Goal: Communication & Community: Answer question/provide support

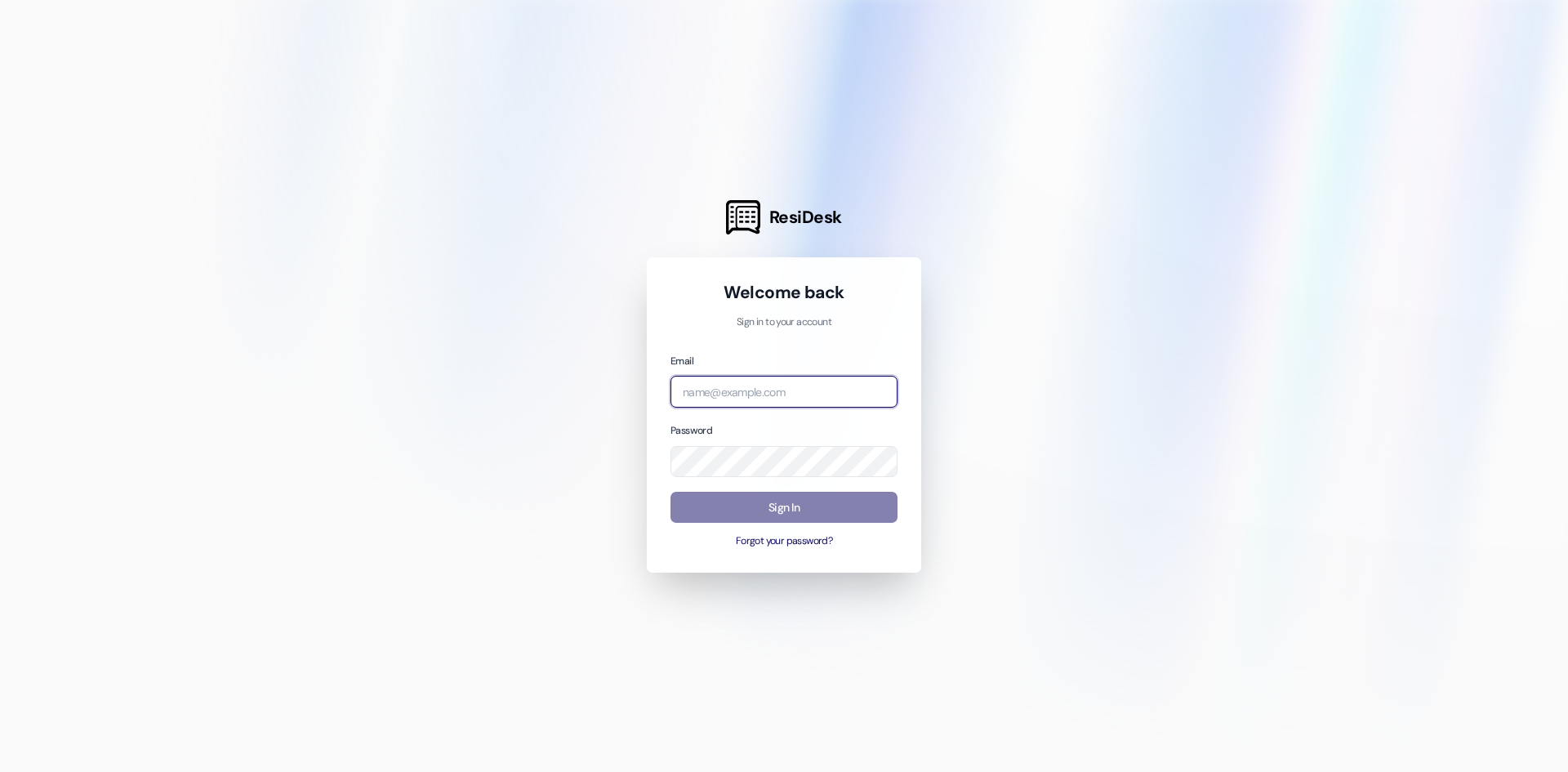
click at [742, 384] on input "email" at bounding box center [784, 391] width 227 height 32
type input "[PERSON_NAME][EMAIL_ADDRESS][PERSON_NAME][DOMAIN_NAME]"
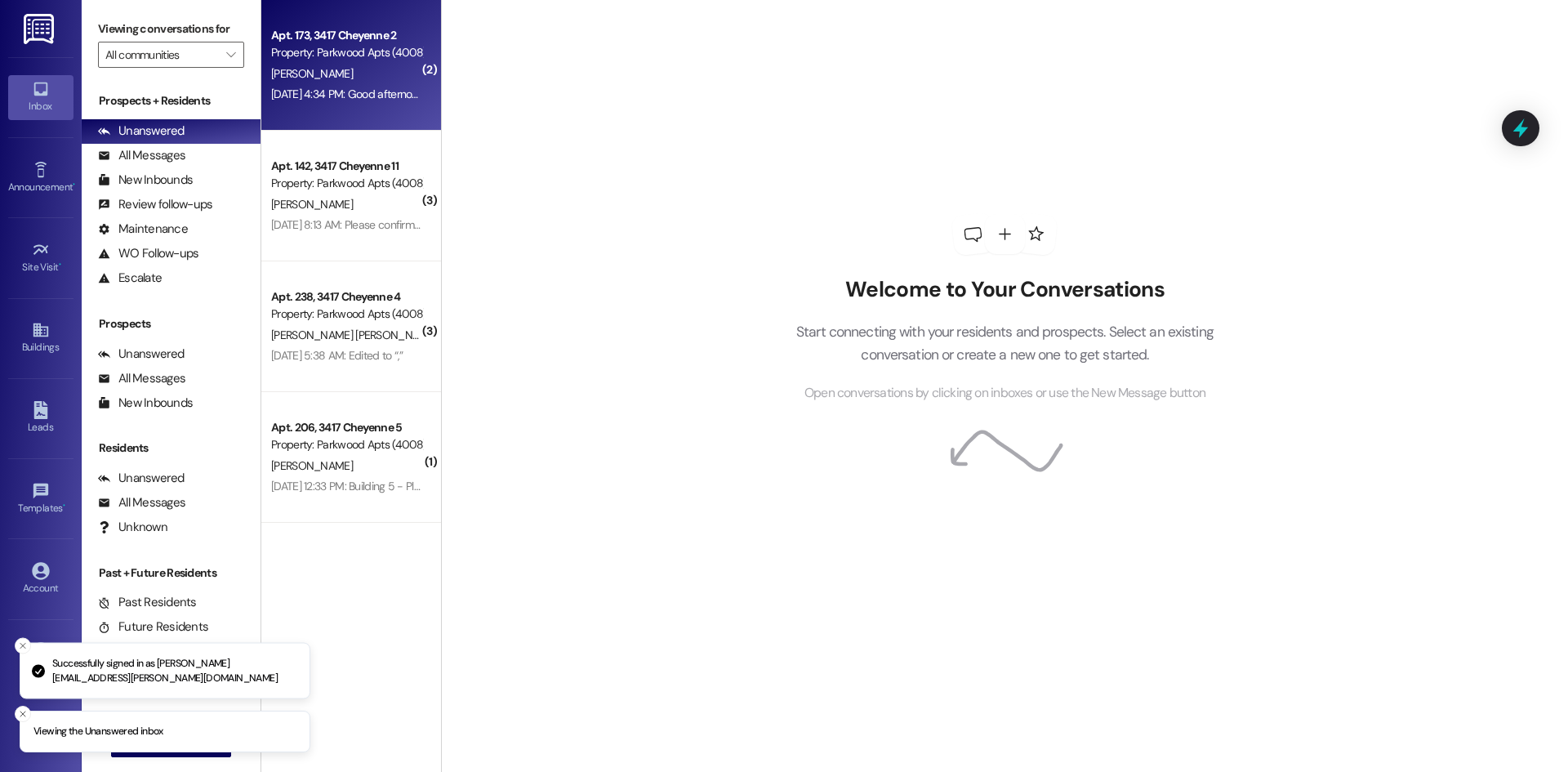
click at [331, 75] on div "[PERSON_NAME]" at bounding box center [346, 73] width 155 height 20
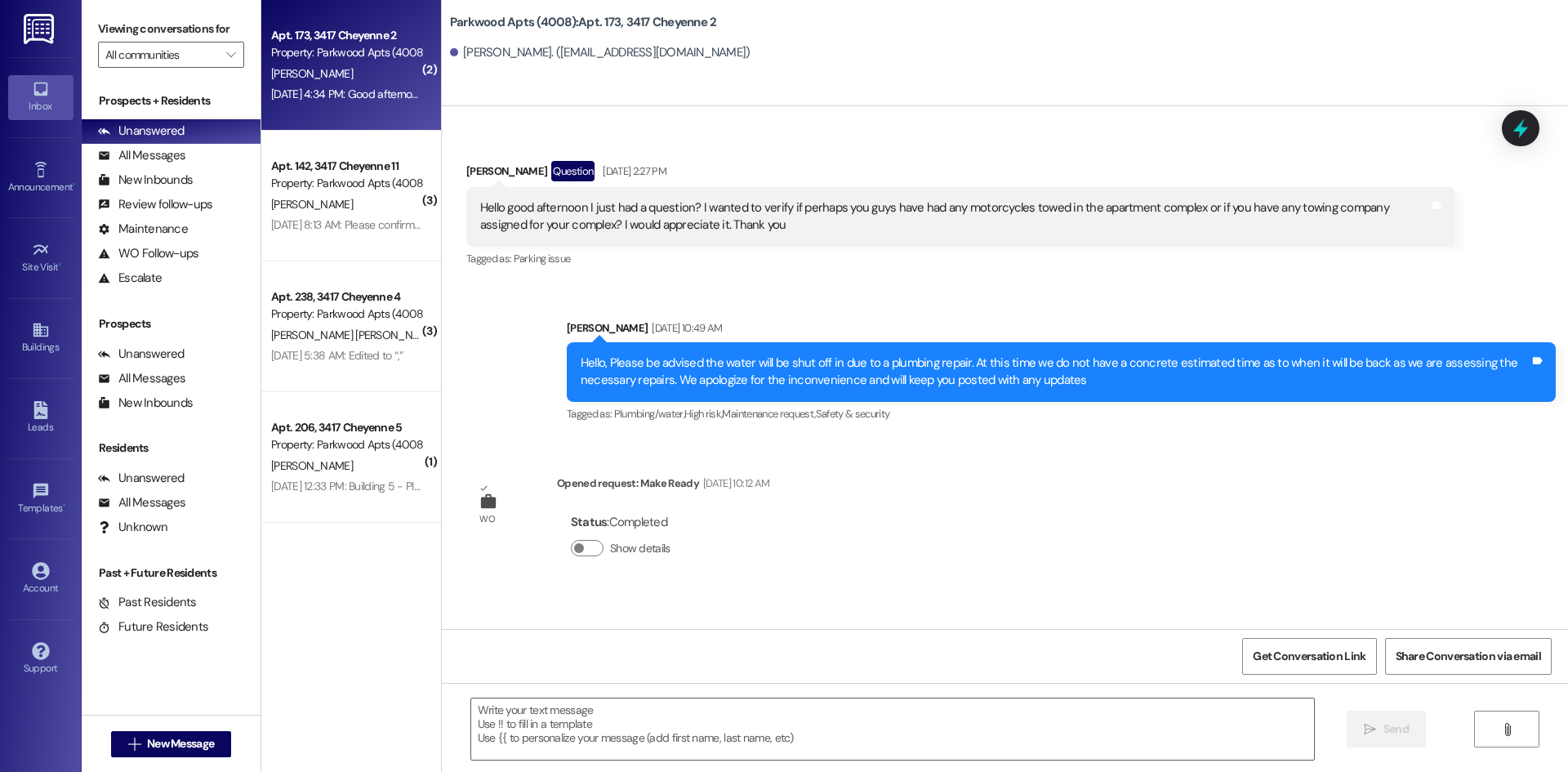
scroll to position [11937, 0]
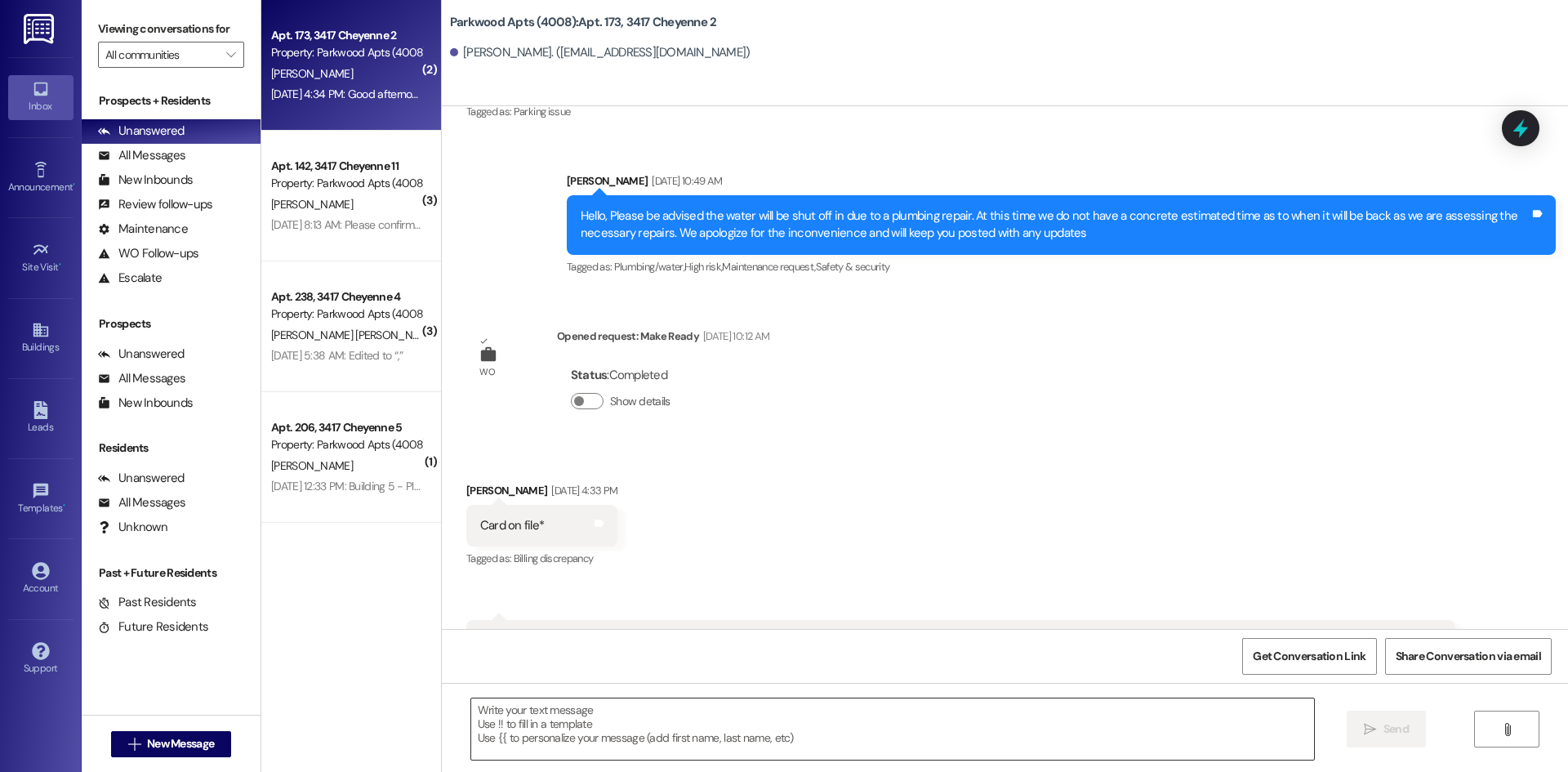
click at [578, 732] on textarea at bounding box center [892, 730] width 843 height 62
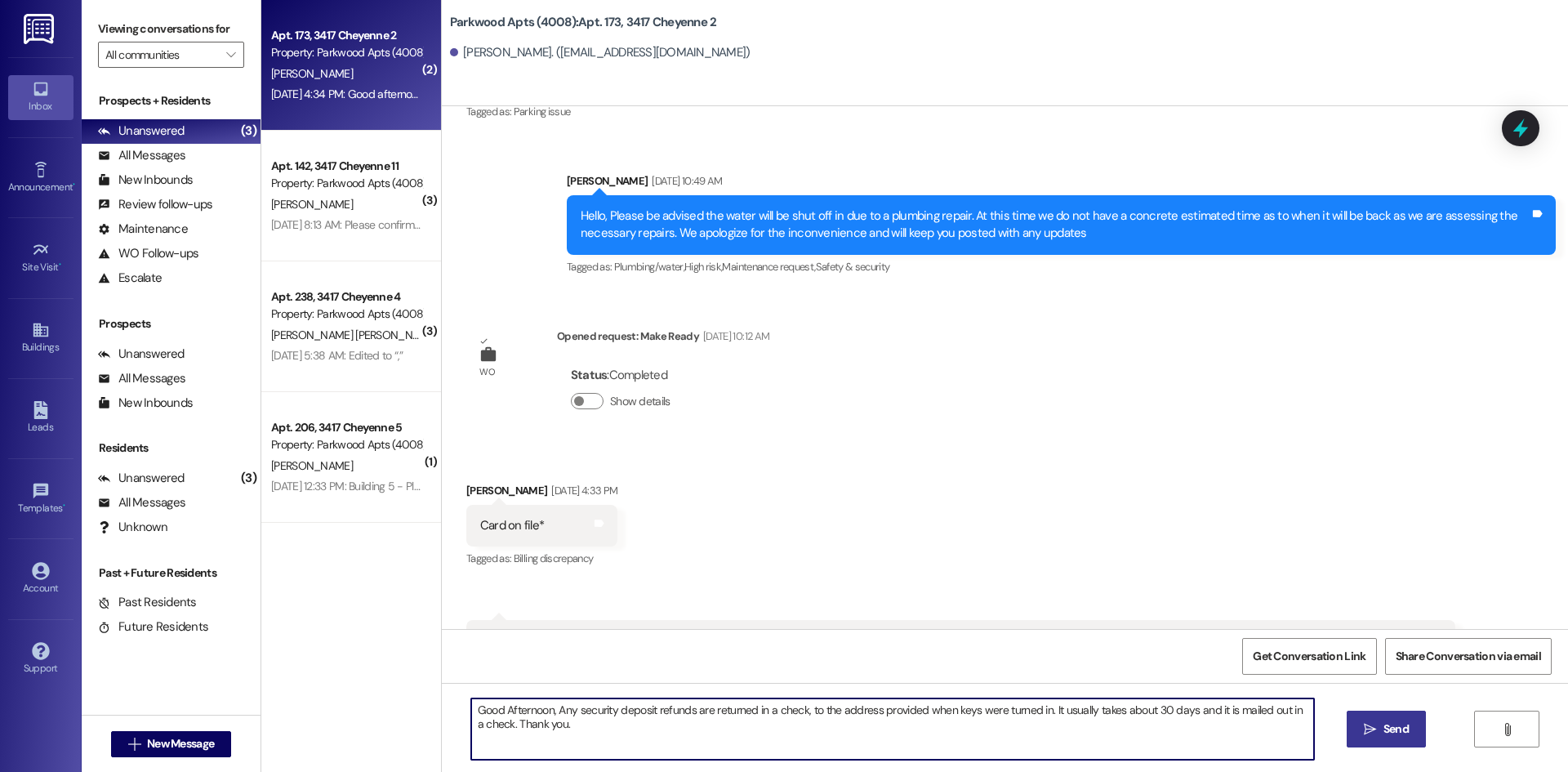
type textarea "Good Afternoon, Any security deposit refunds are returned in a check, to the ad…"
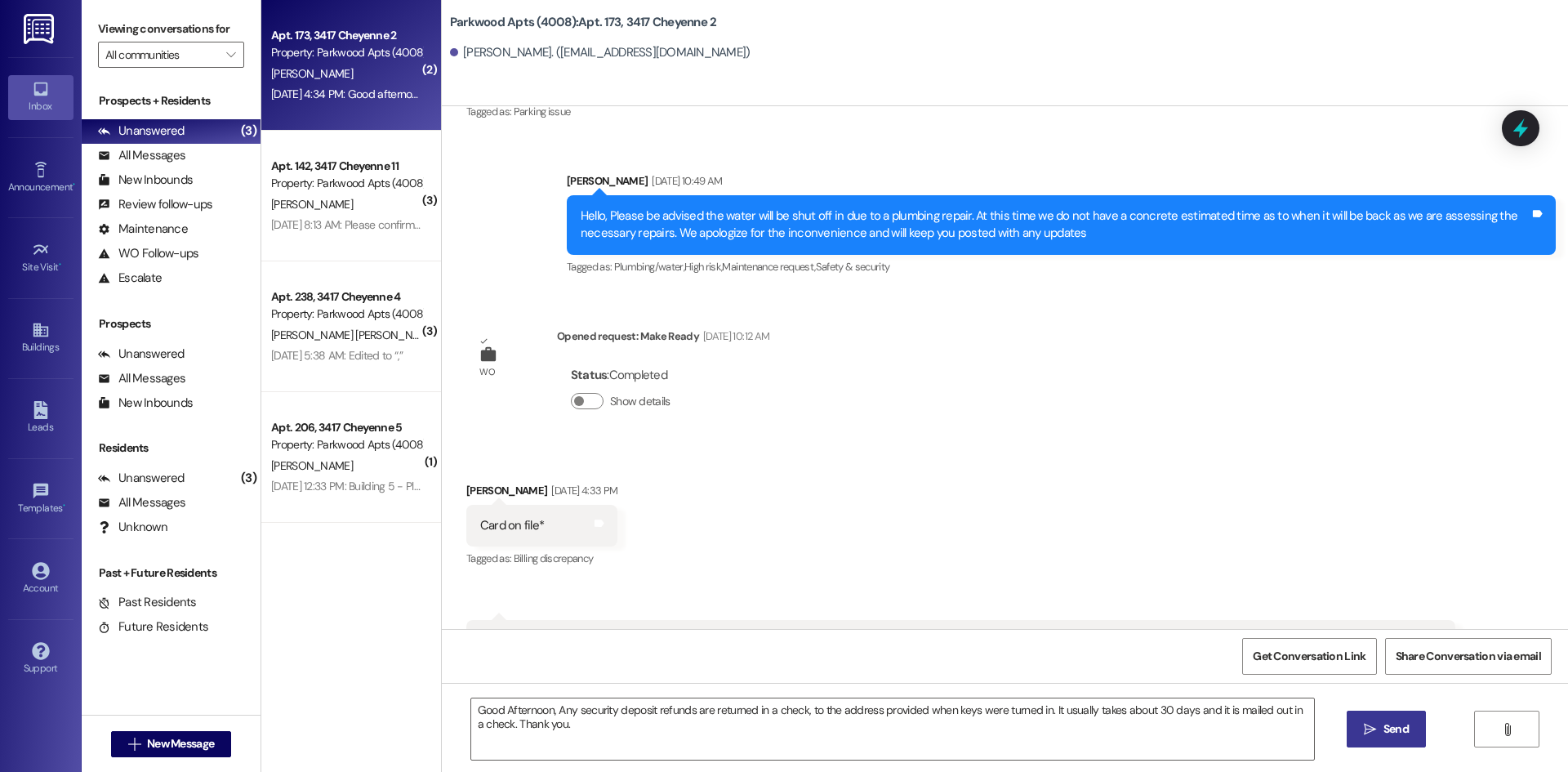
click at [1385, 732] on span "Send" at bounding box center [1395, 729] width 25 height 17
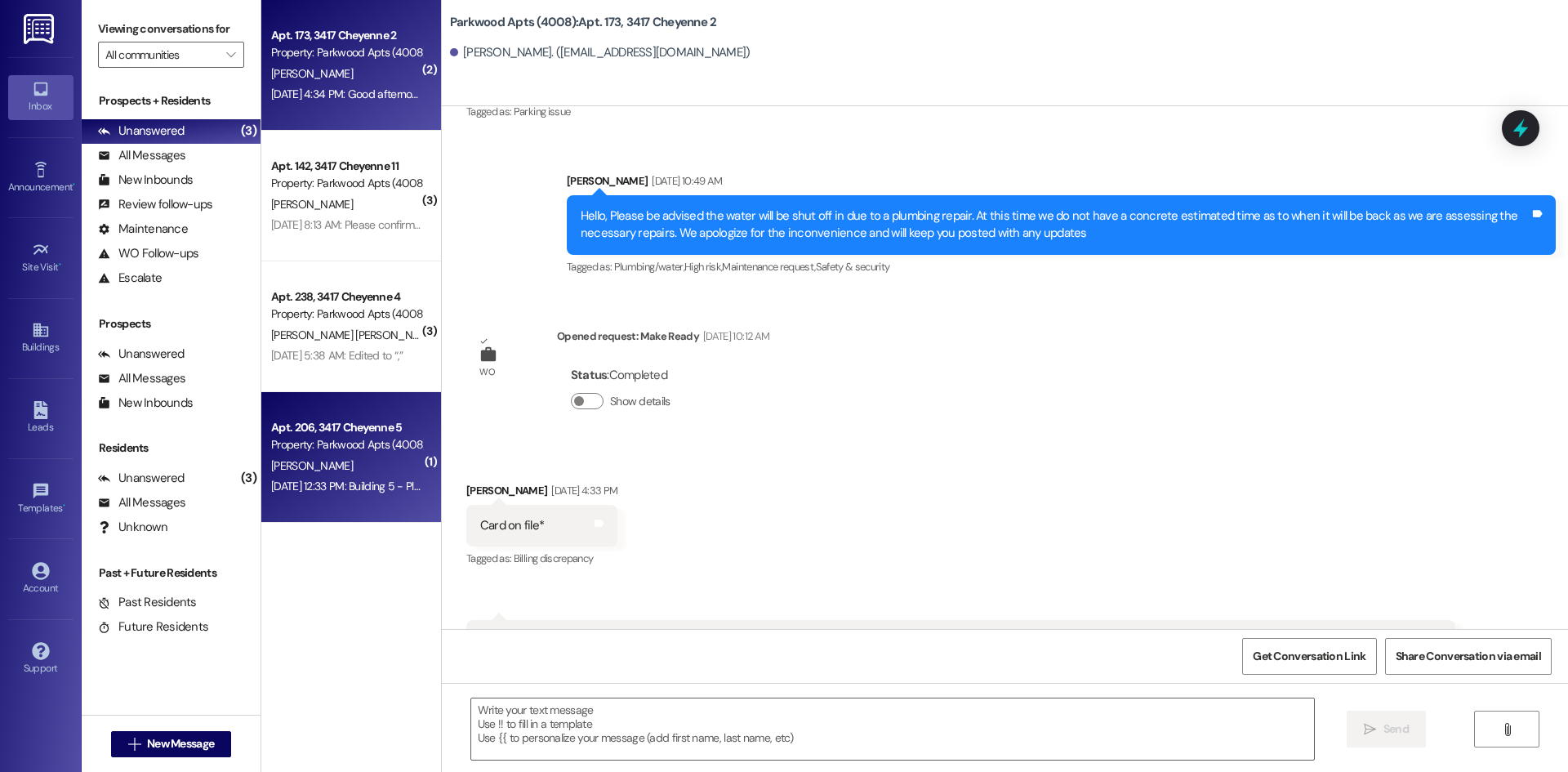
scroll to position [11936, 0]
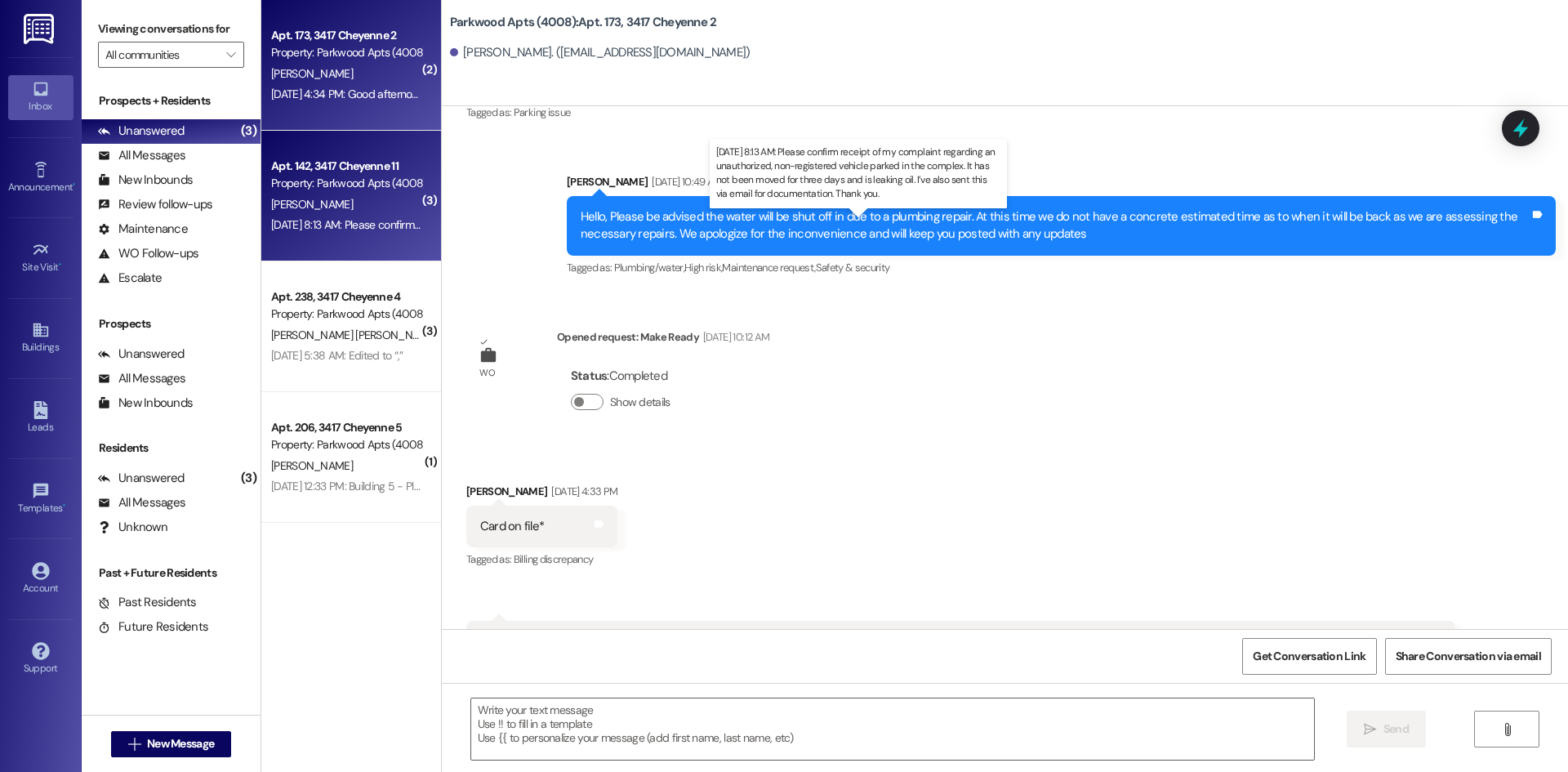
click at [358, 224] on div "Jul 24, 2025 at 8:13 AM: Please confirm receipt of my complaint regarding an un…" at bounding box center [840, 224] width 1139 height 14
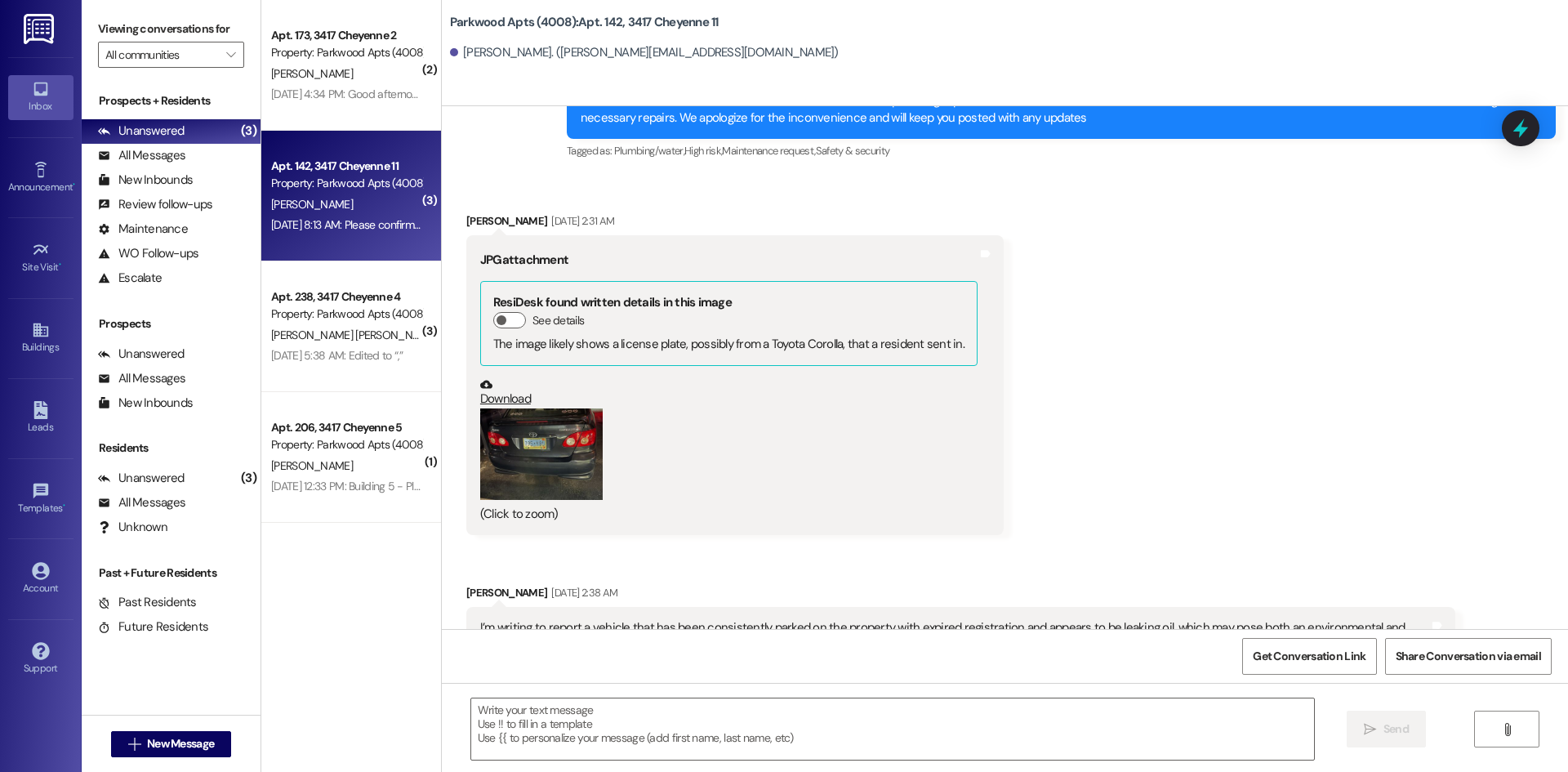
scroll to position [13148, 0]
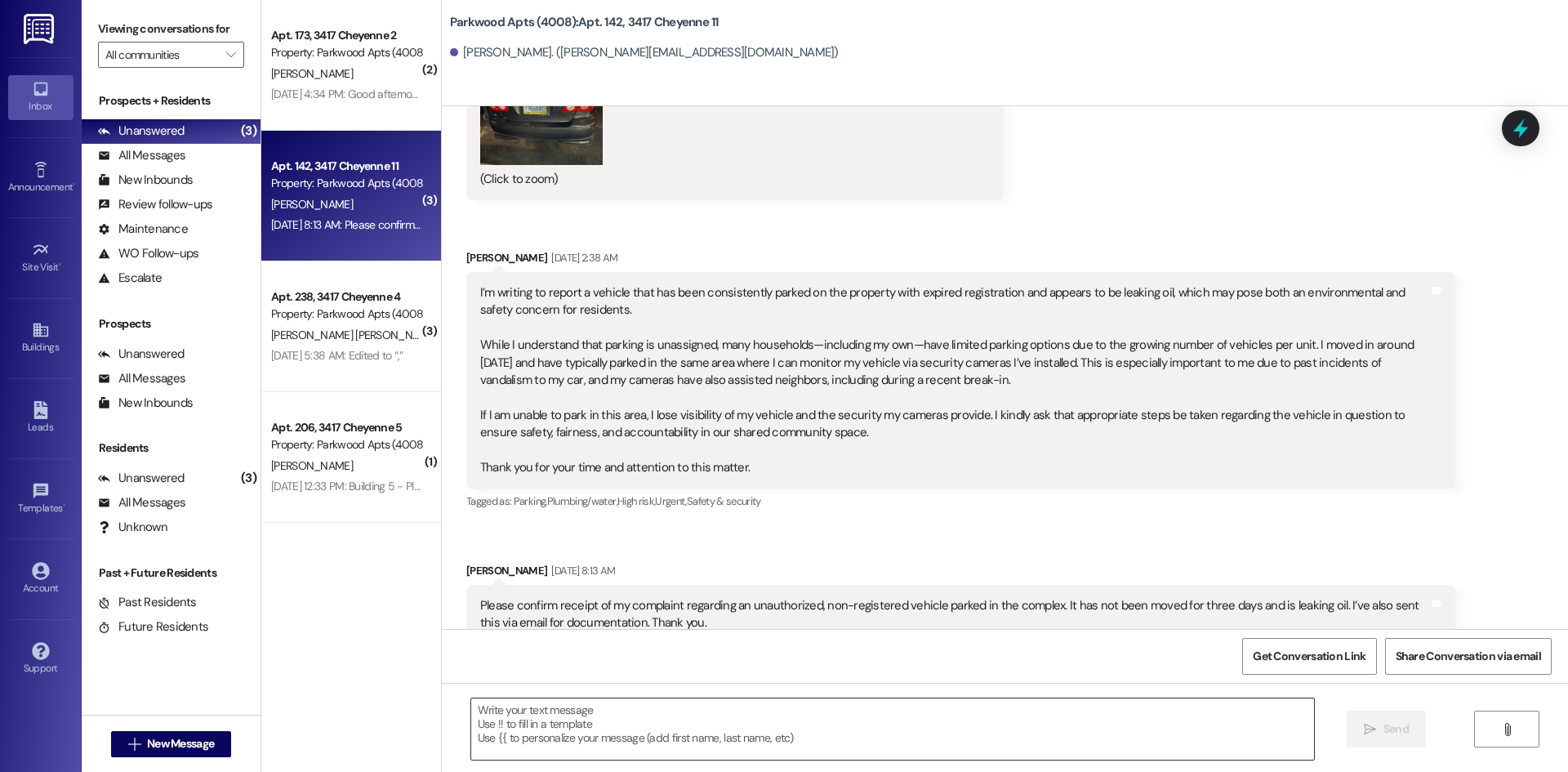
click at [670, 723] on textarea at bounding box center [892, 730] width 843 height 62
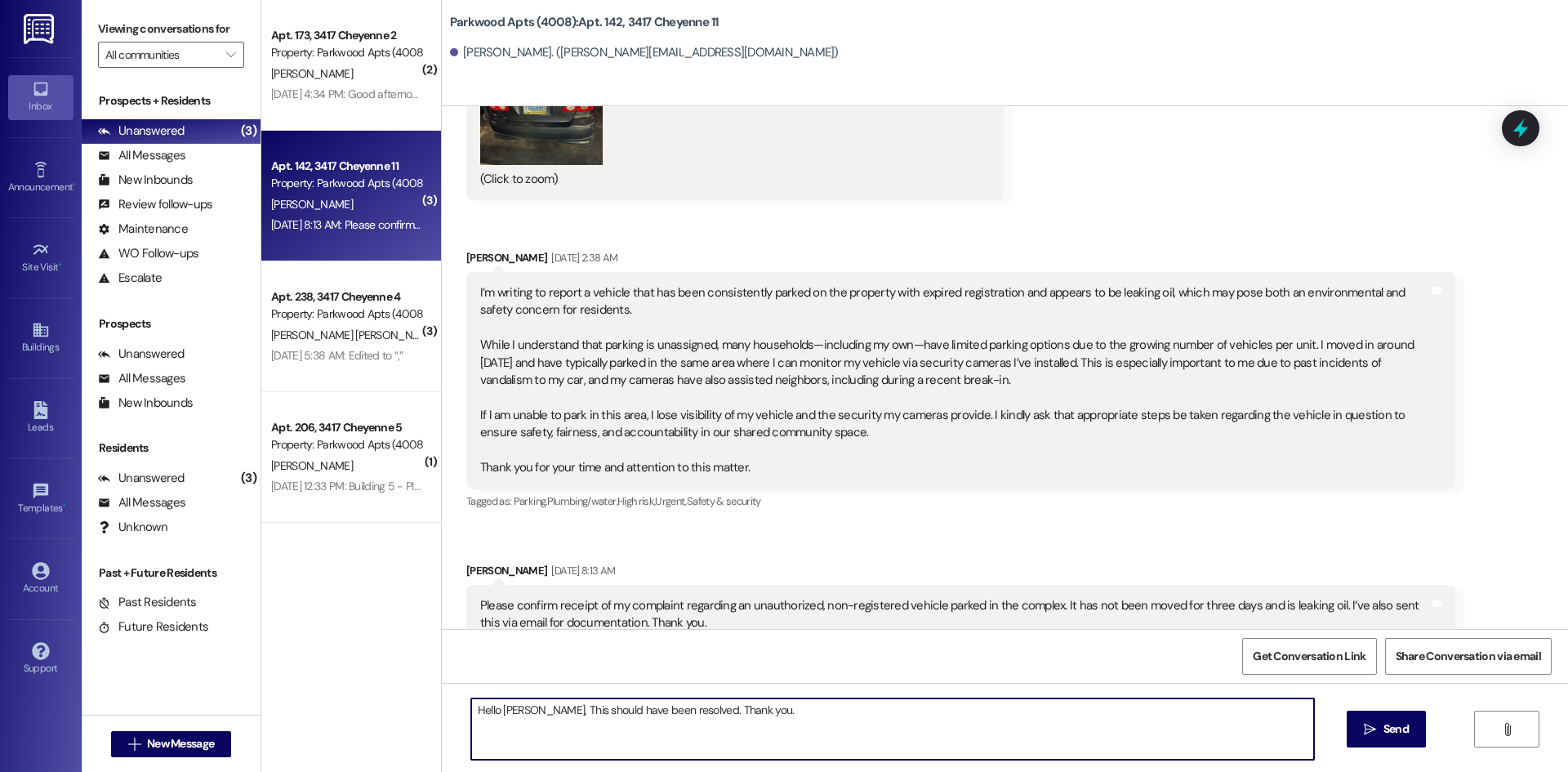
type textarea "Hello Ms. Lopez, This should have been resolved. Thank you."
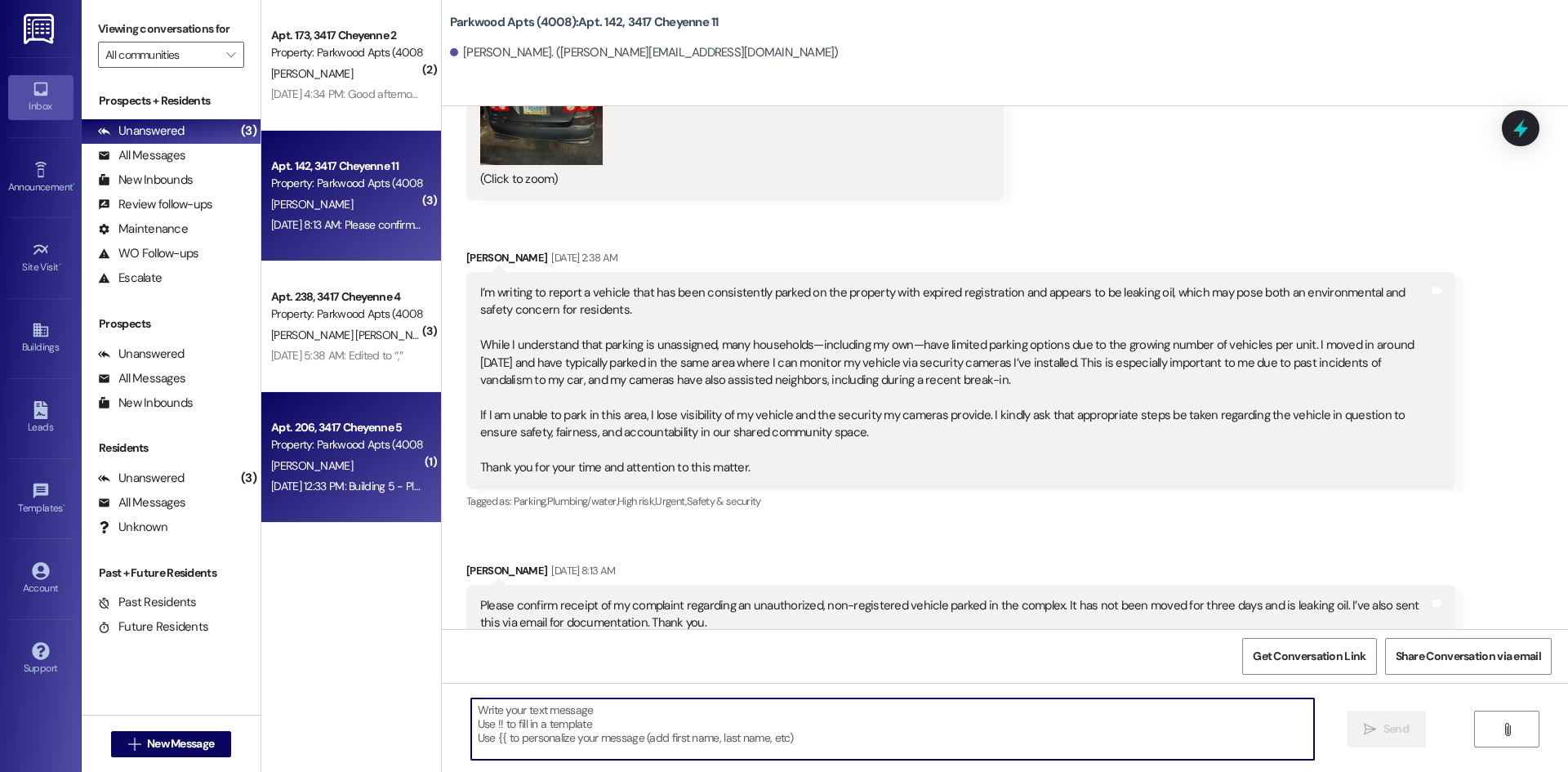
scroll to position [13147, 0]
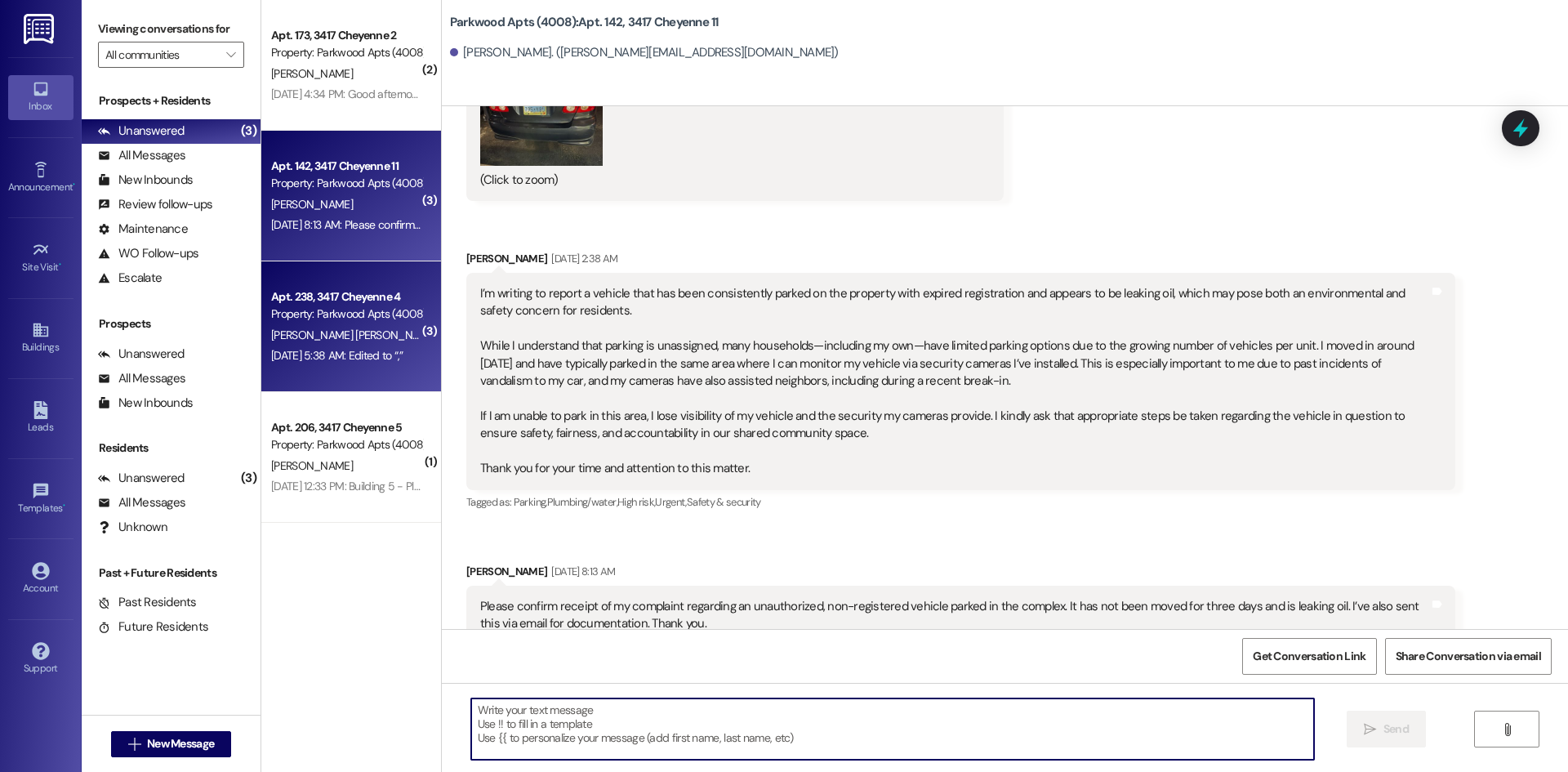
click at [363, 379] on div "Apt. 238, 3417 Cheyenne 4 Property: Parkwood Apts (4008) J. Villalobos Manjarre…" at bounding box center [351, 327] width 180 height 131
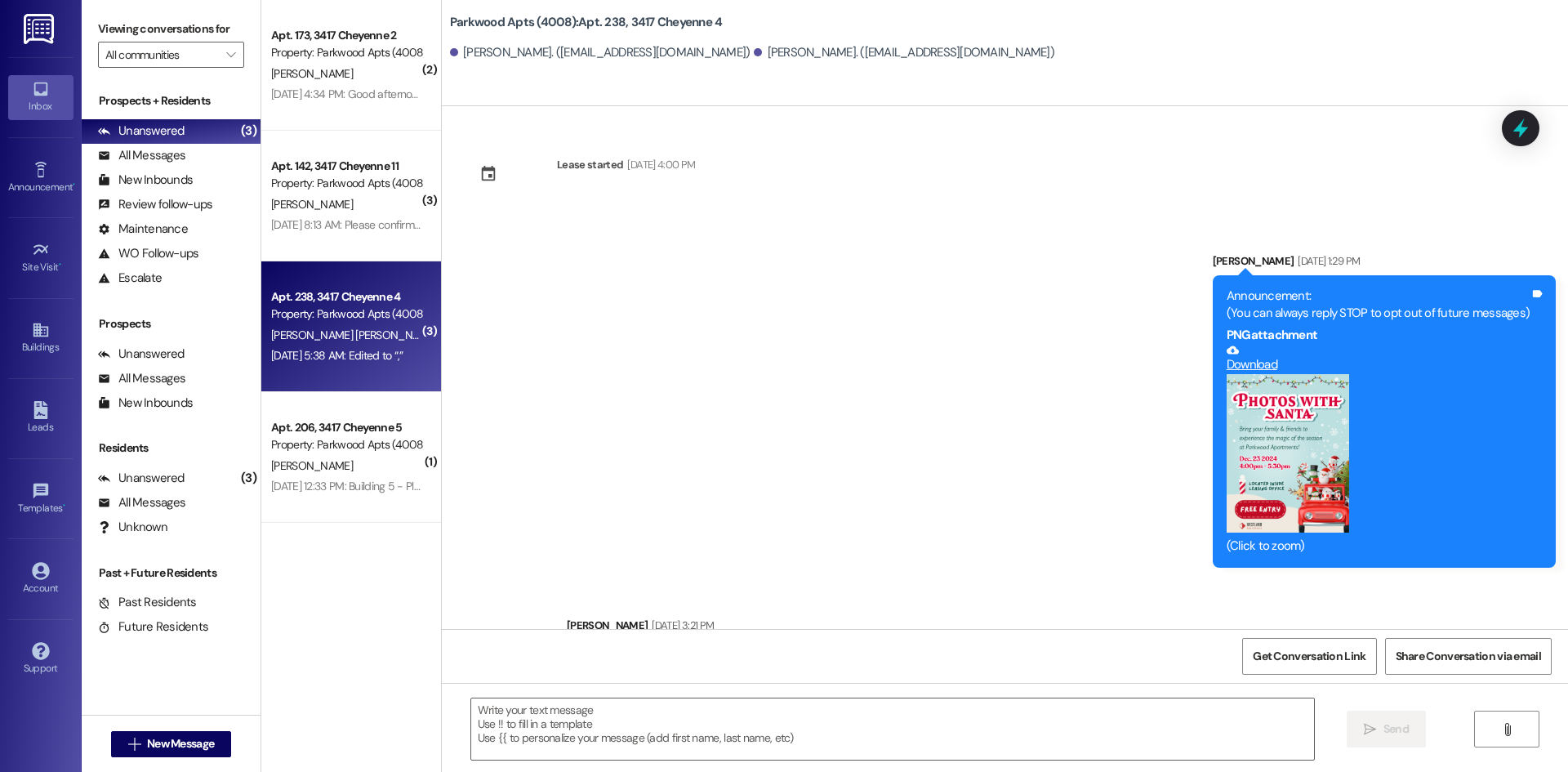
scroll to position [9837, 0]
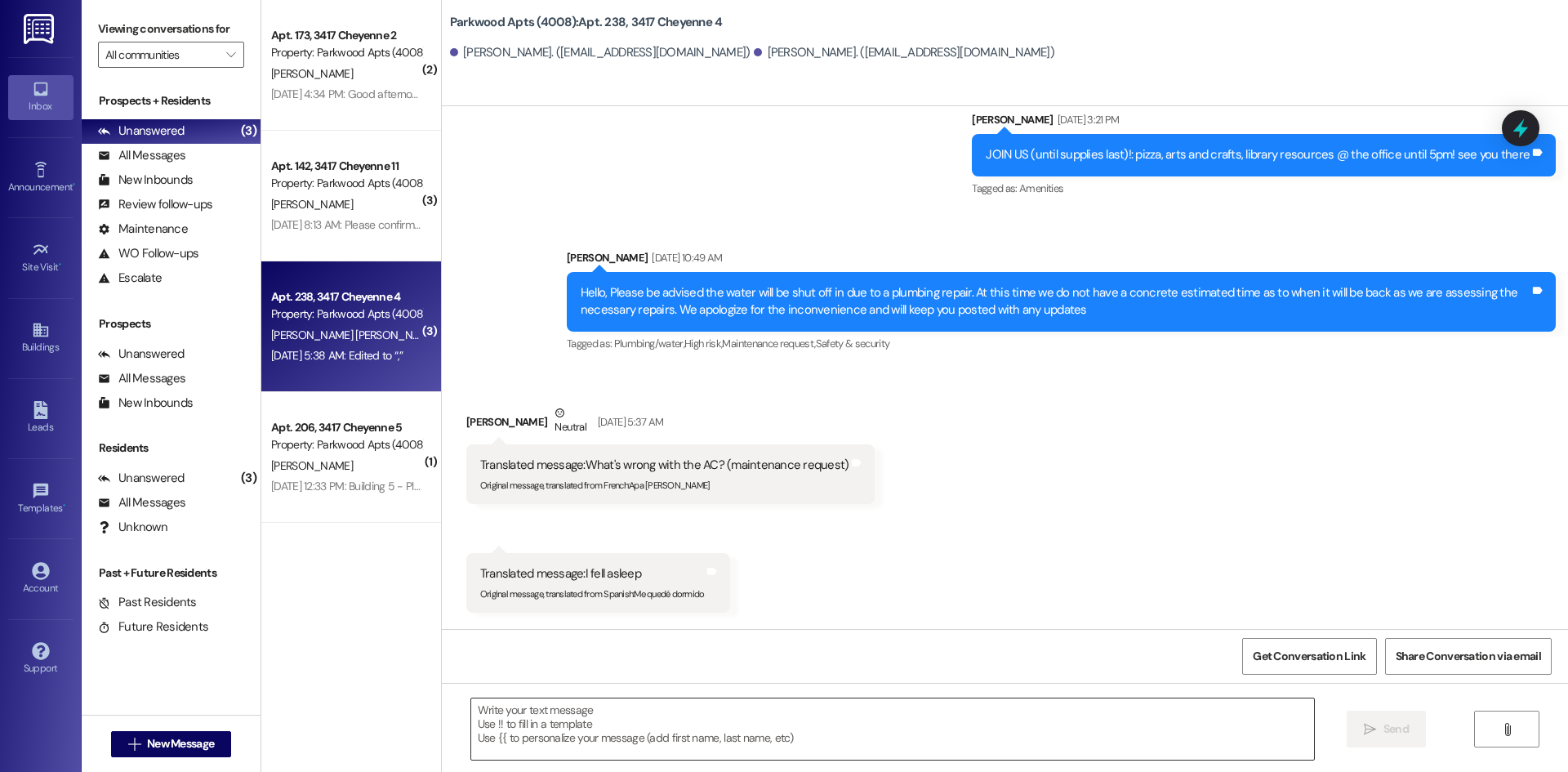
click at [729, 725] on textarea at bounding box center [892, 730] width 843 height 62
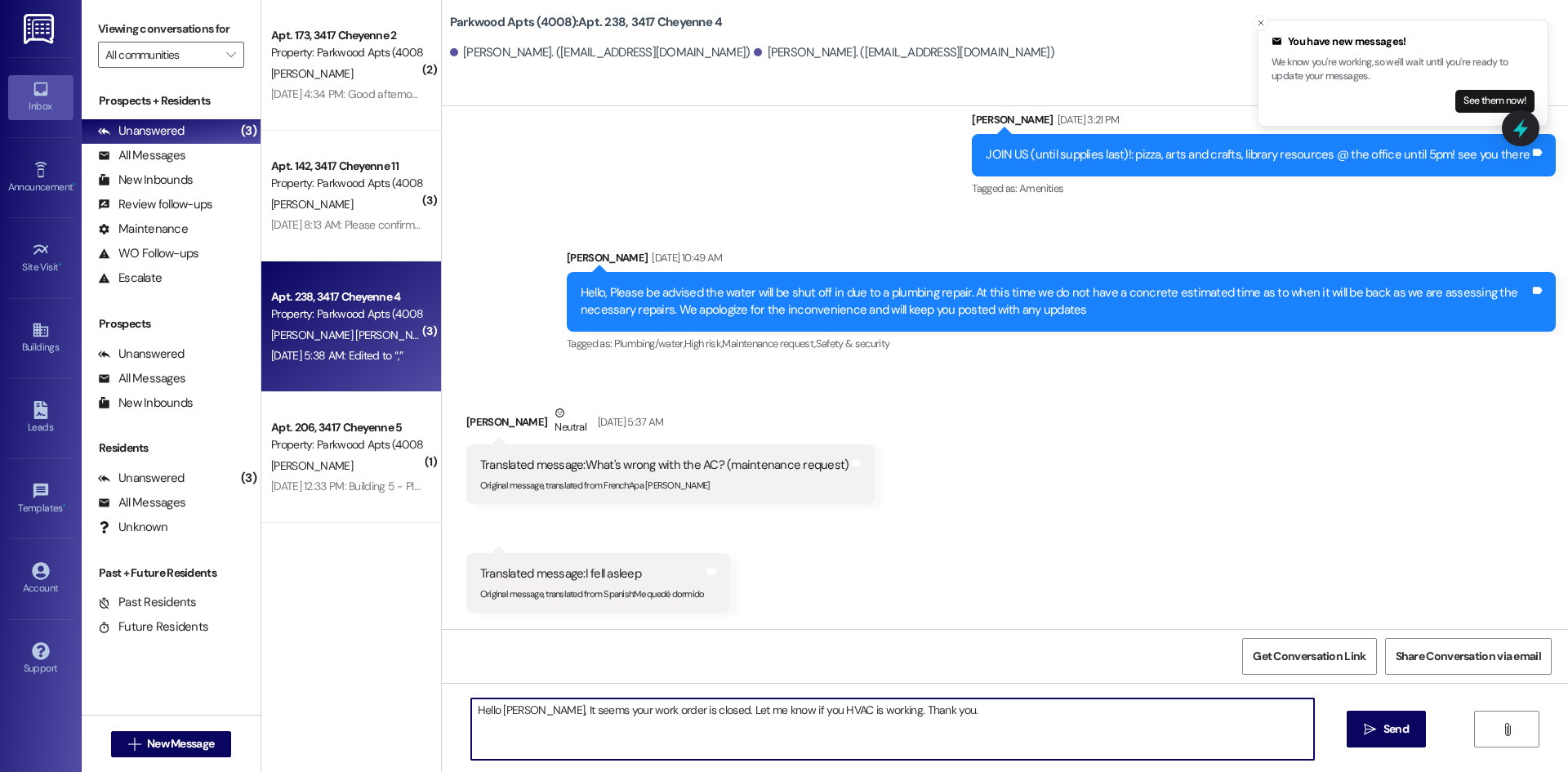
drag, startPoint x: 852, startPoint y: 709, endPoint x: 829, endPoint y: 710, distance: 23.0
click at [829, 710] on textarea "Hello Mr. Manjarres, It seems your work order is closed. Let me know if you HVA…" at bounding box center [892, 730] width 843 height 62
type textarea "Hello Mr. Manjarres, It seems your work order is closed. Let me know if you AC …"
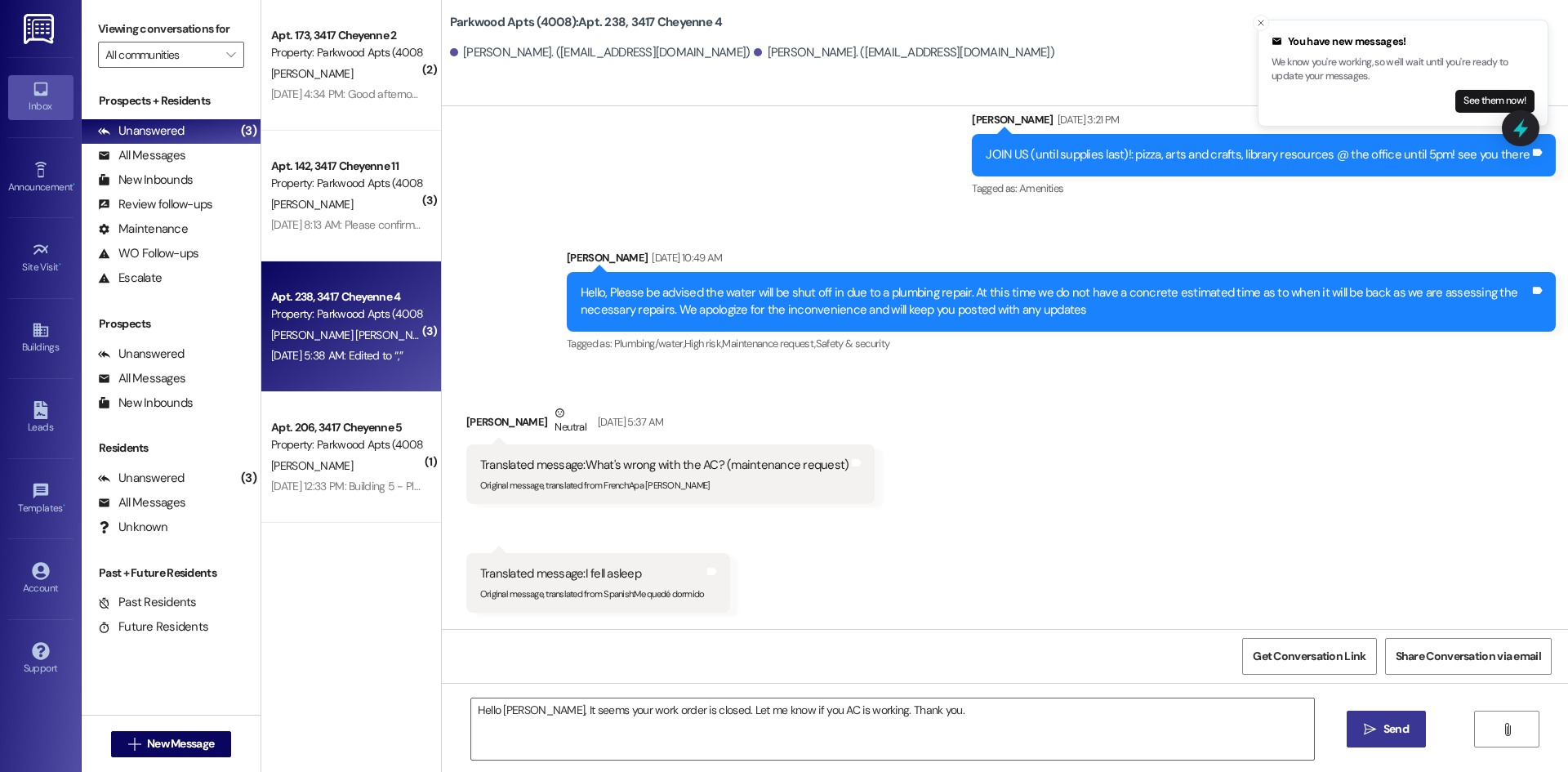
click at [1399, 734] on span "Send" at bounding box center [1395, 729] width 25 height 17
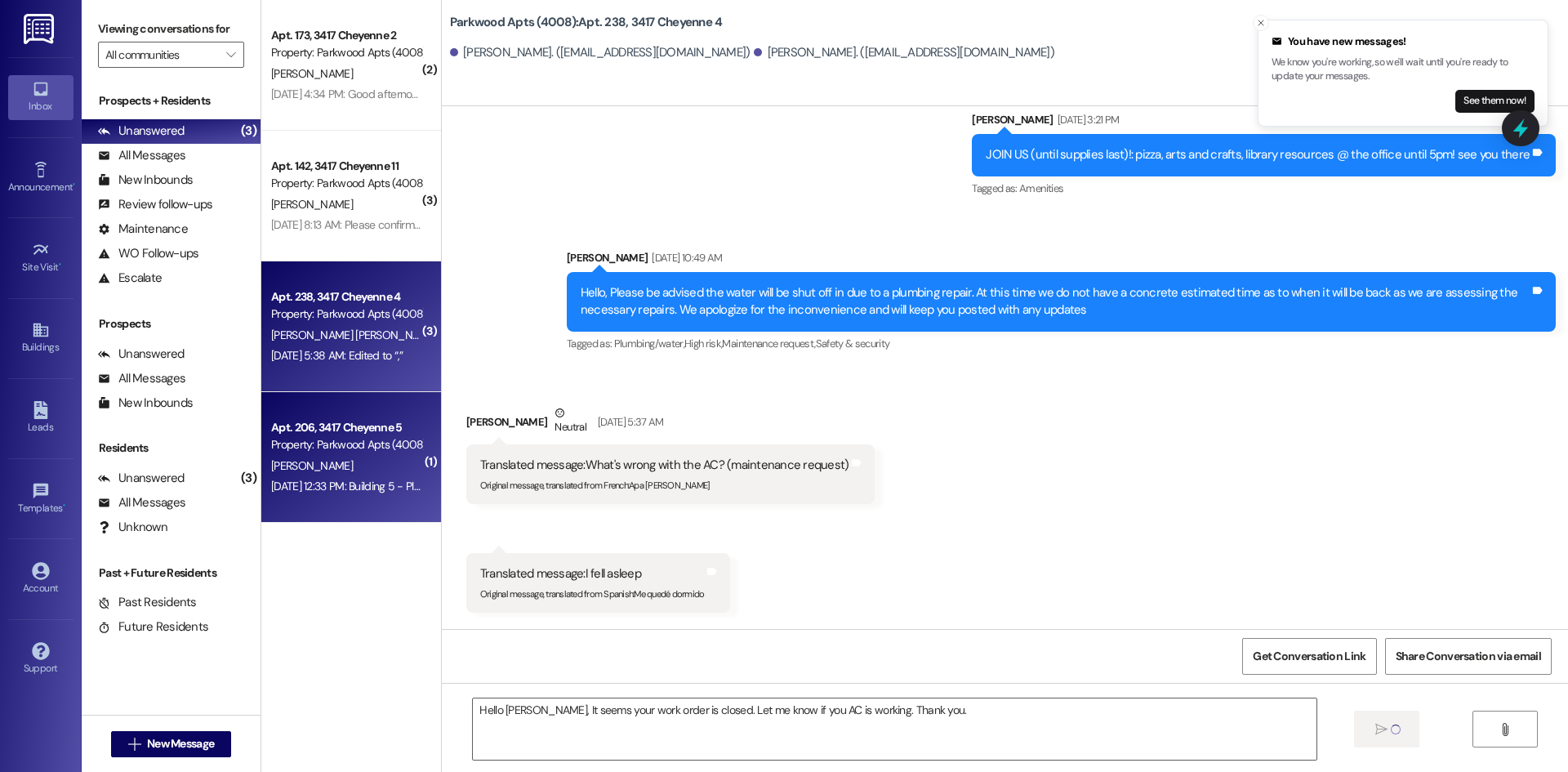
click at [335, 464] on div "[PERSON_NAME]" at bounding box center [346, 465] width 155 height 20
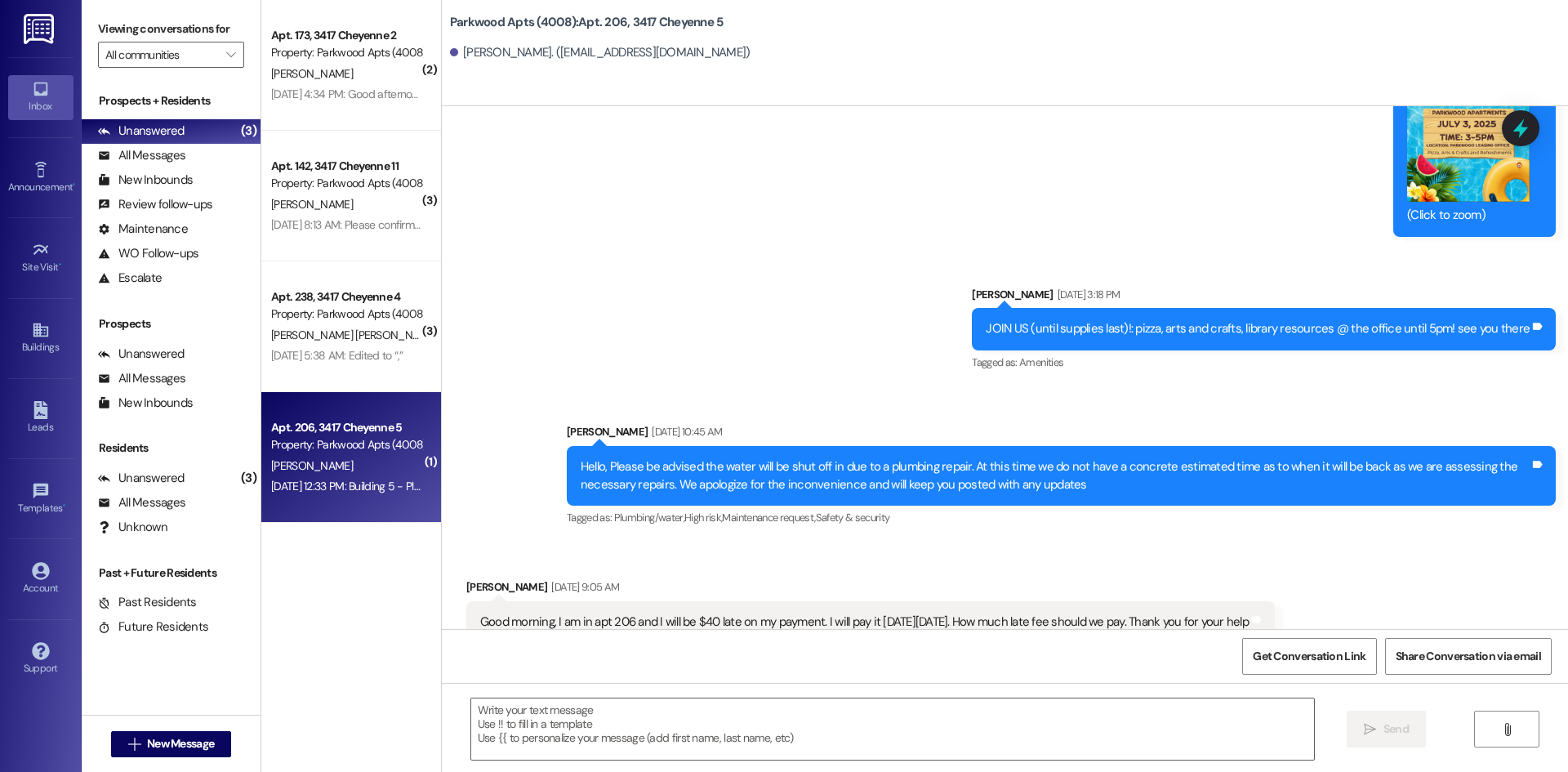
scroll to position [7512, 0]
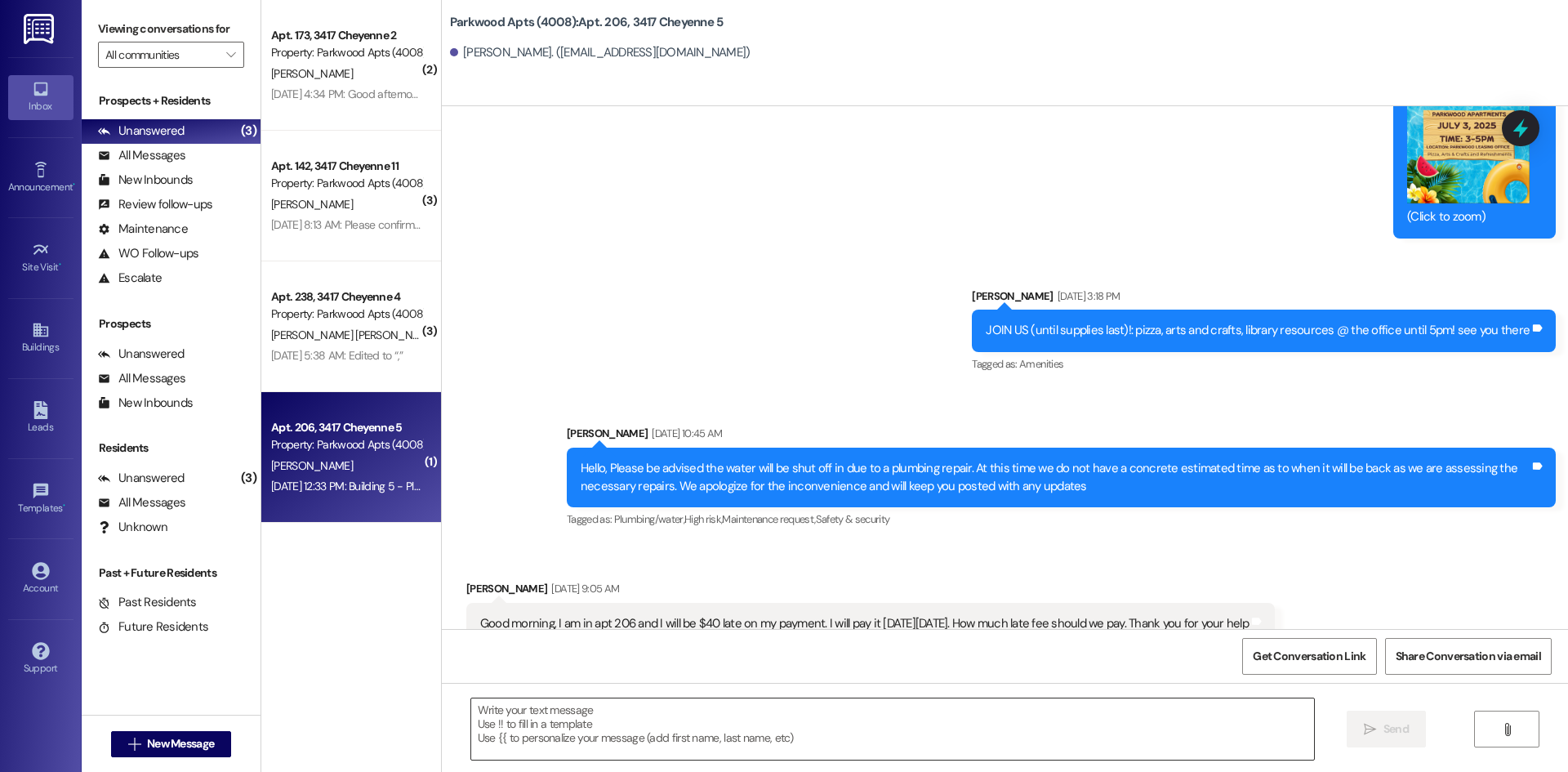
drag, startPoint x: 667, startPoint y: 726, endPoint x: 703, endPoint y: 735, distance: 37.1
click at [667, 726] on textarea at bounding box center [892, 730] width 843 height 62
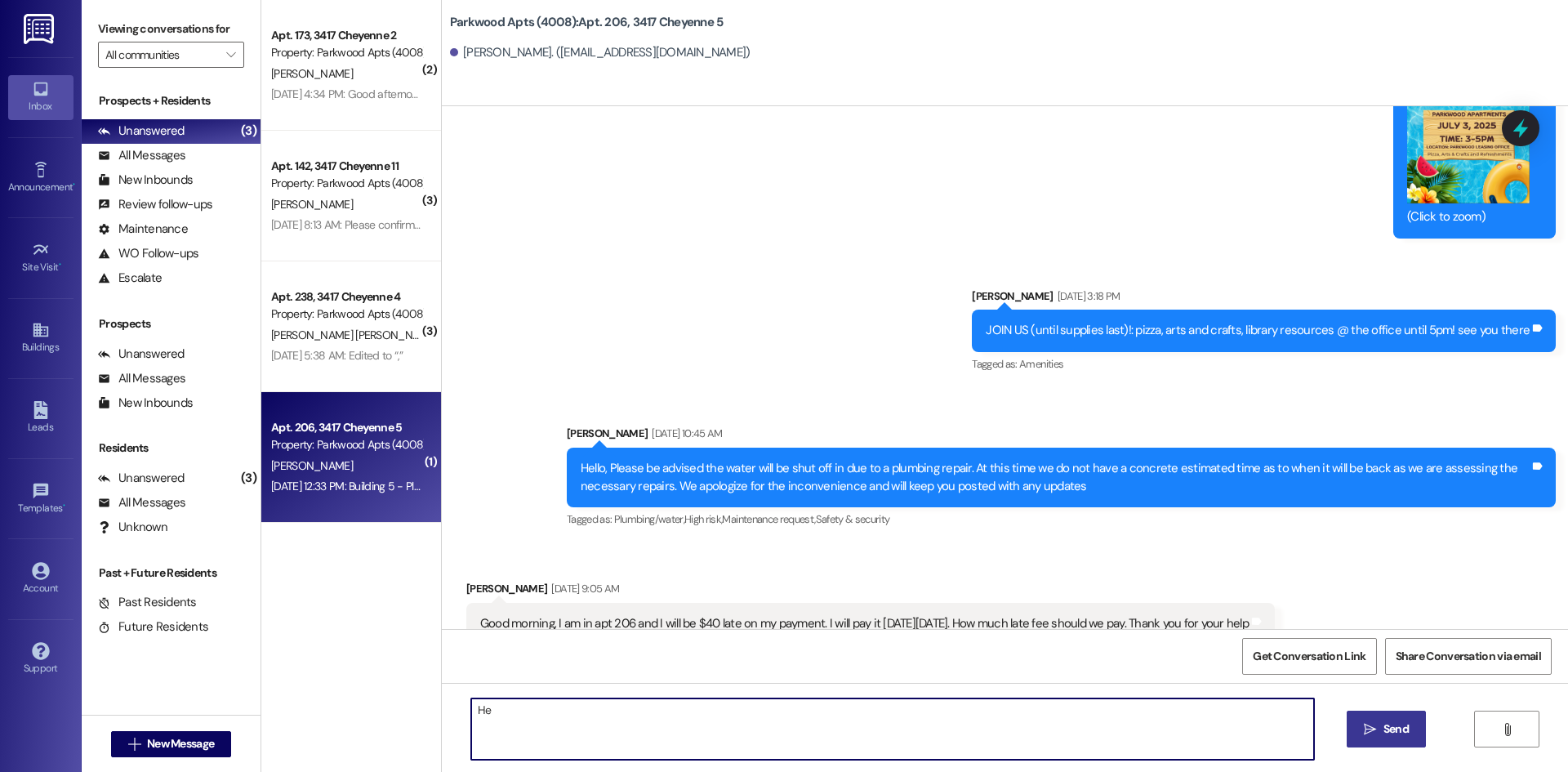
type textarea "H"
type textarea "Good Morning, Thank you for communicating with me regarding your rent. Have a w…"
click at [1417, 741] on button " Send" at bounding box center [1385, 729] width 79 height 37
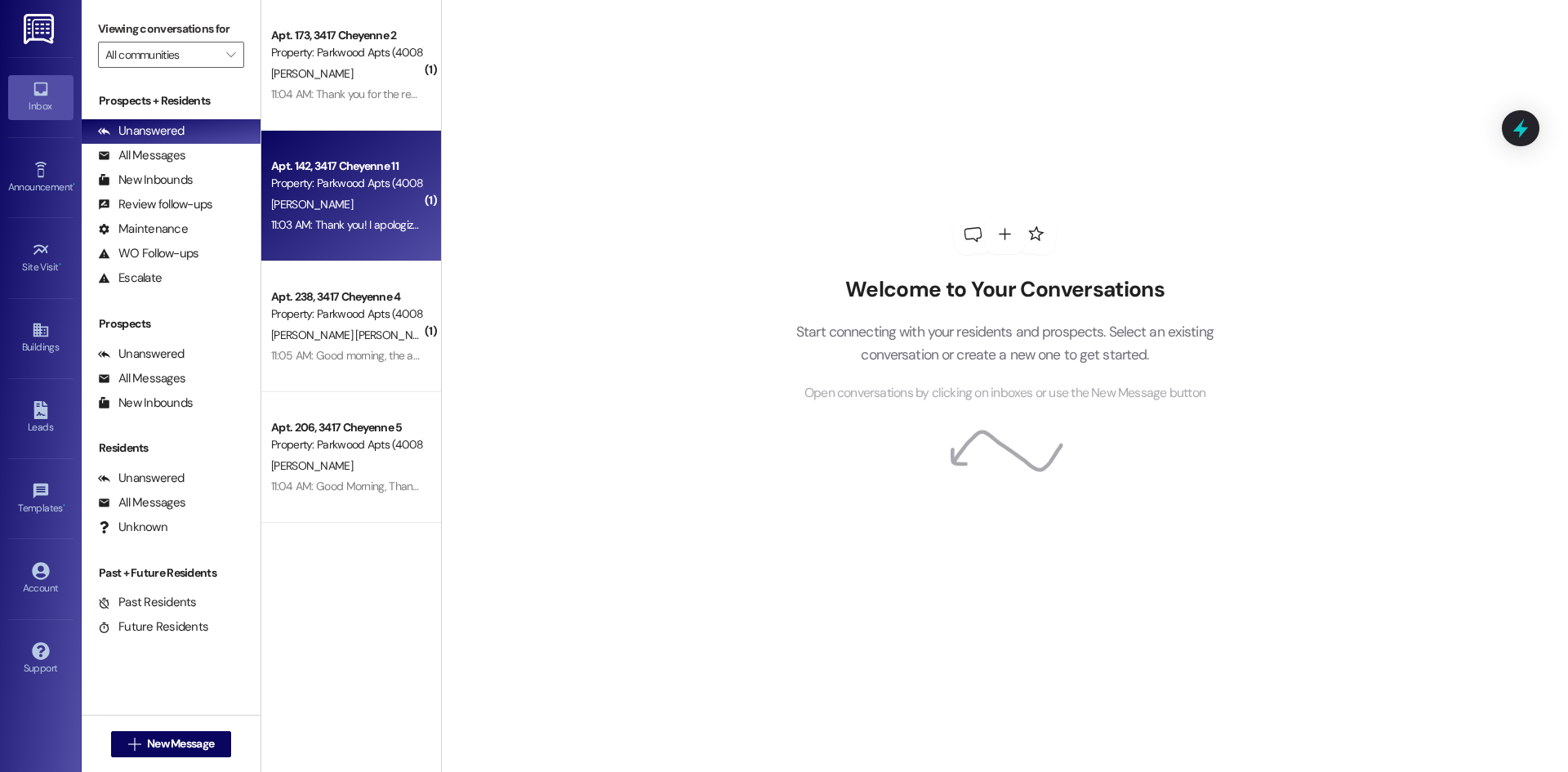
click at [379, 199] on div "[PERSON_NAME]" at bounding box center [346, 204] width 155 height 20
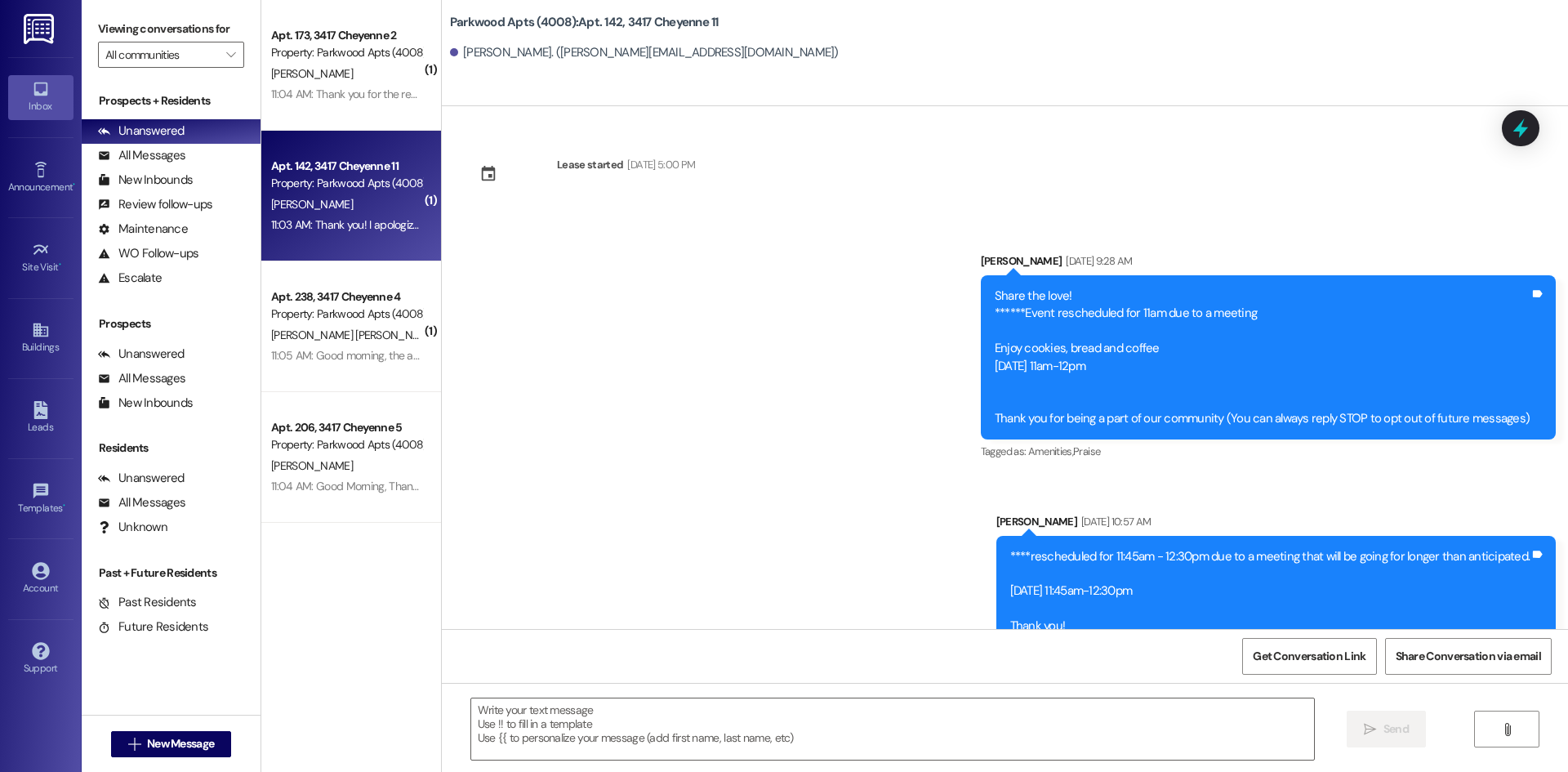
scroll to position [13435, 0]
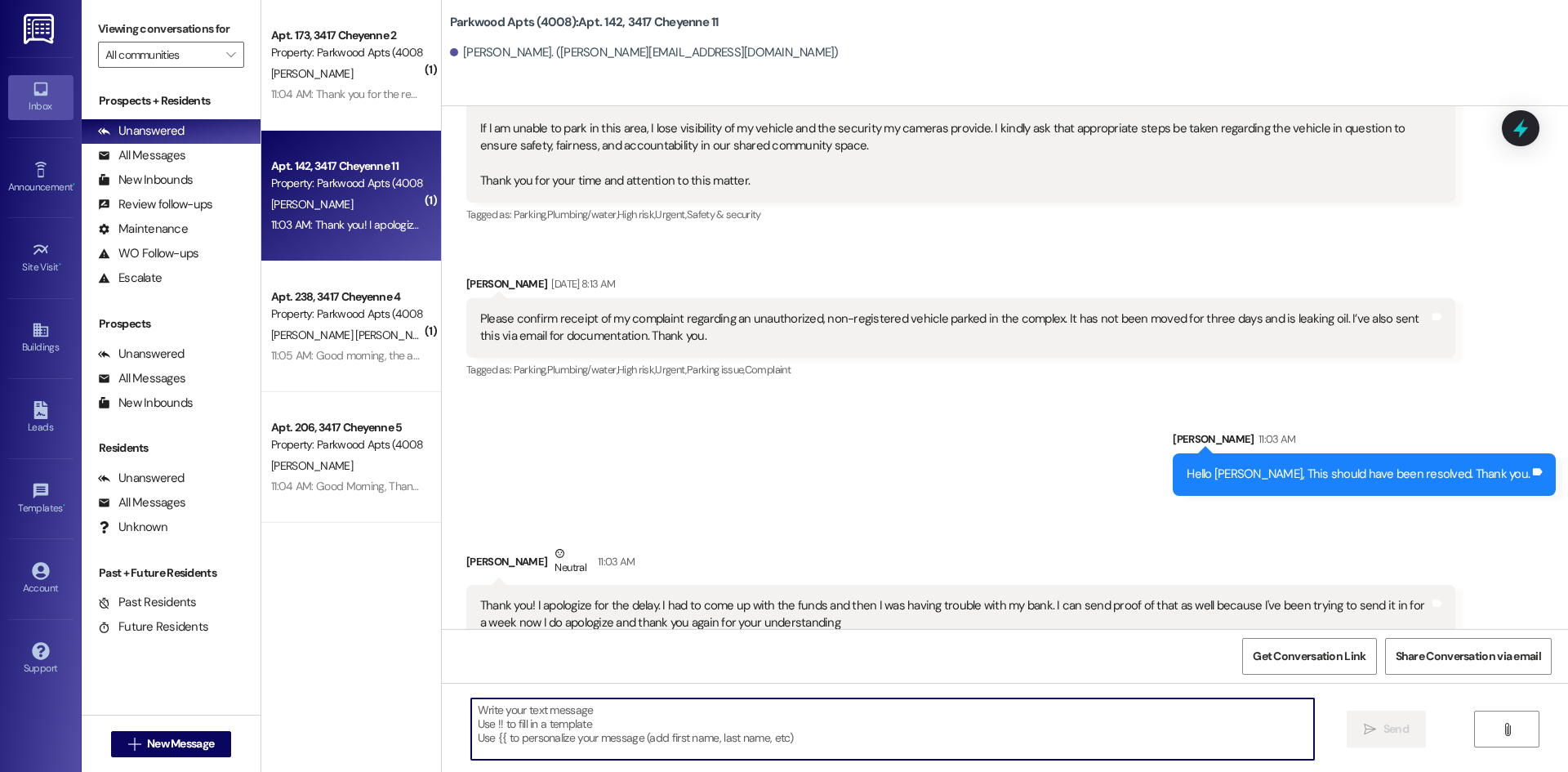
click at [668, 719] on textarea at bounding box center [892, 730] width 843 height 62
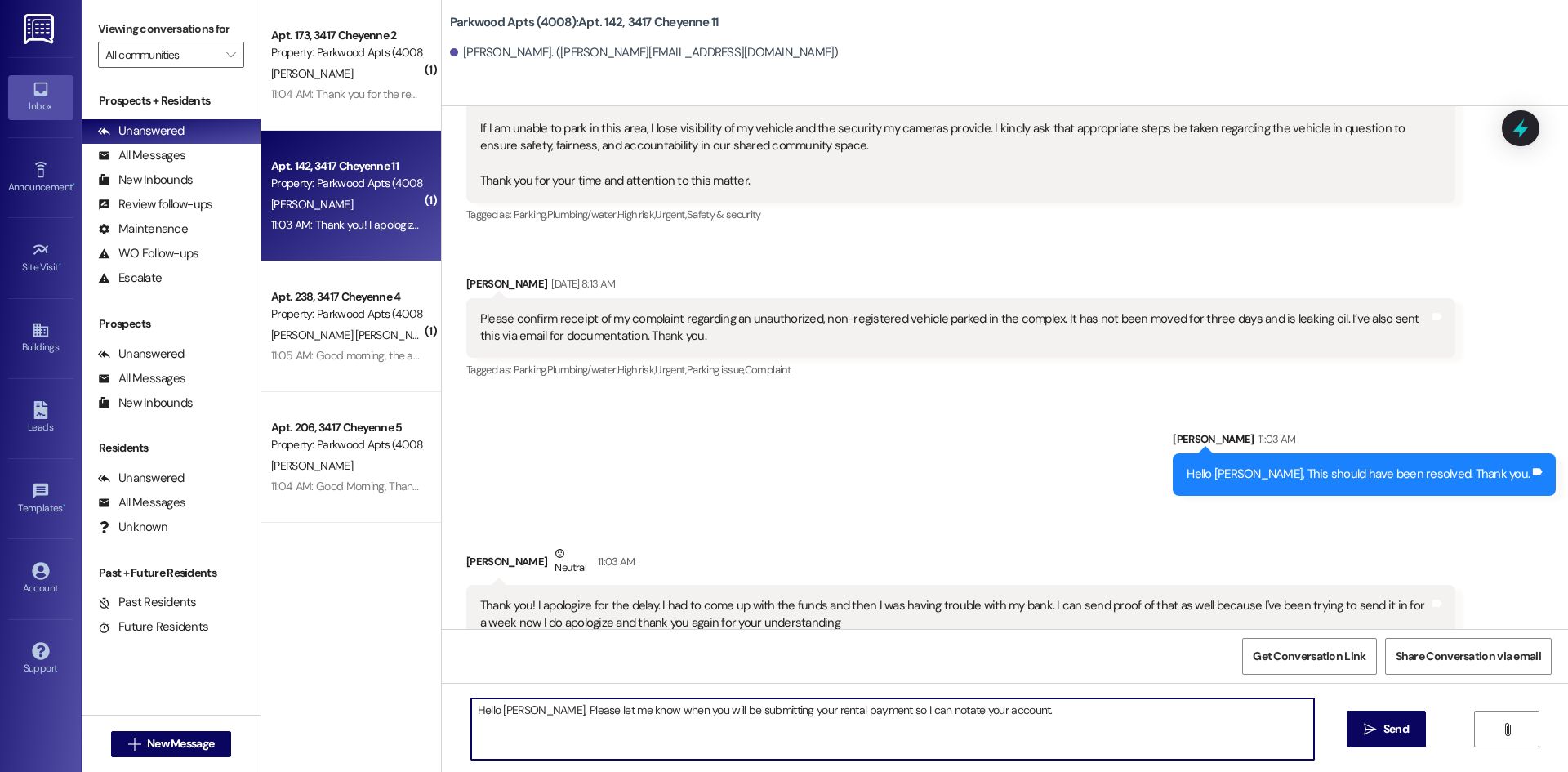
click at [528, 710] on textarea "Hello Holly, Please let me know when you will be submitting your rental payment…" at bounding box center [892, 730] width 843 height 62
click at [1177, 715] on textarea "Hello Holly, Hope you are feeling better. Please let me know when you will be s…" at bounding box center [892, 730] width 843 height 62
type textarea "Hello Holly, Hope you are feeling better. Please let me know when you will be s…"
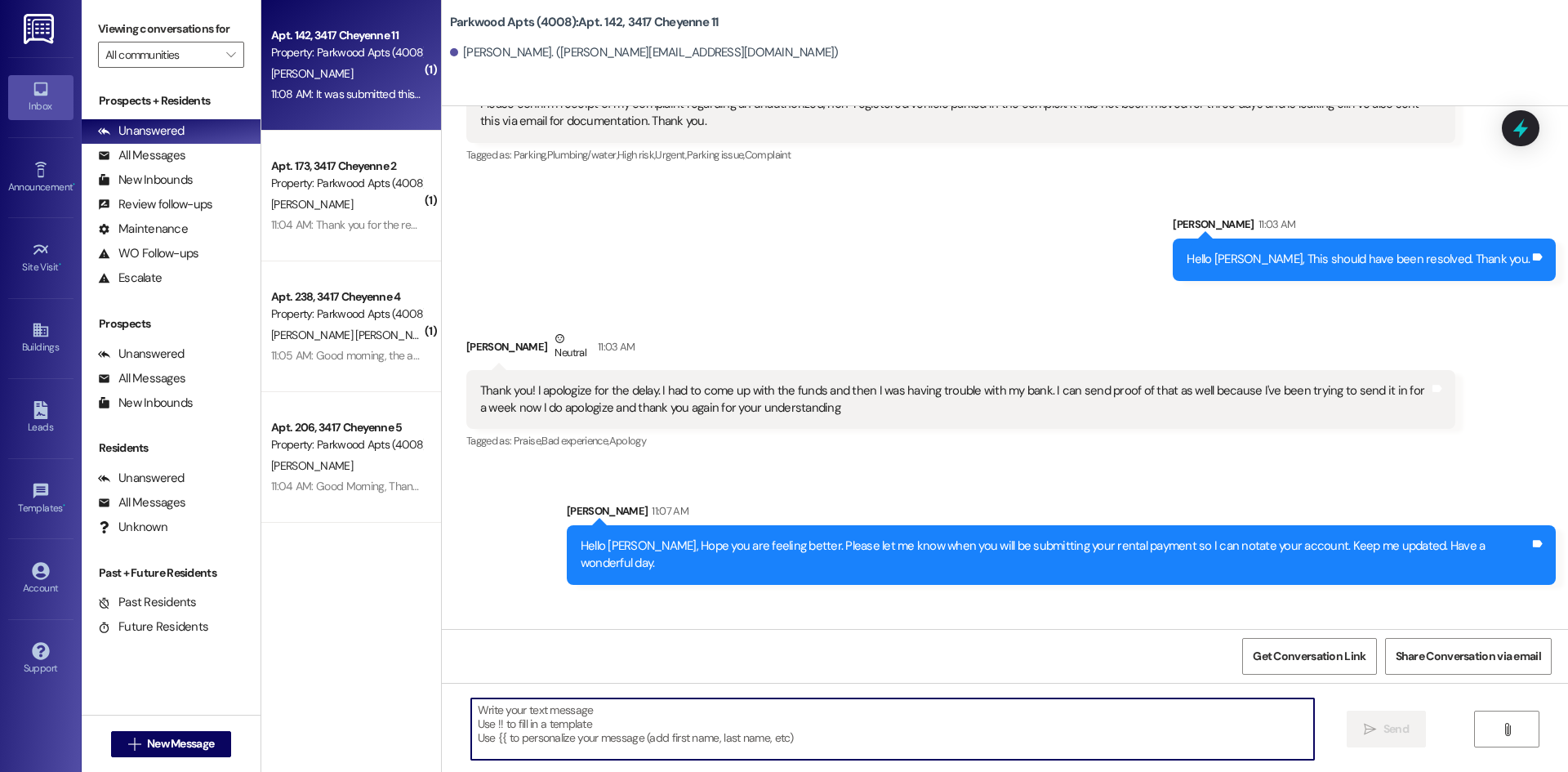
scroll to position [13661, 0]
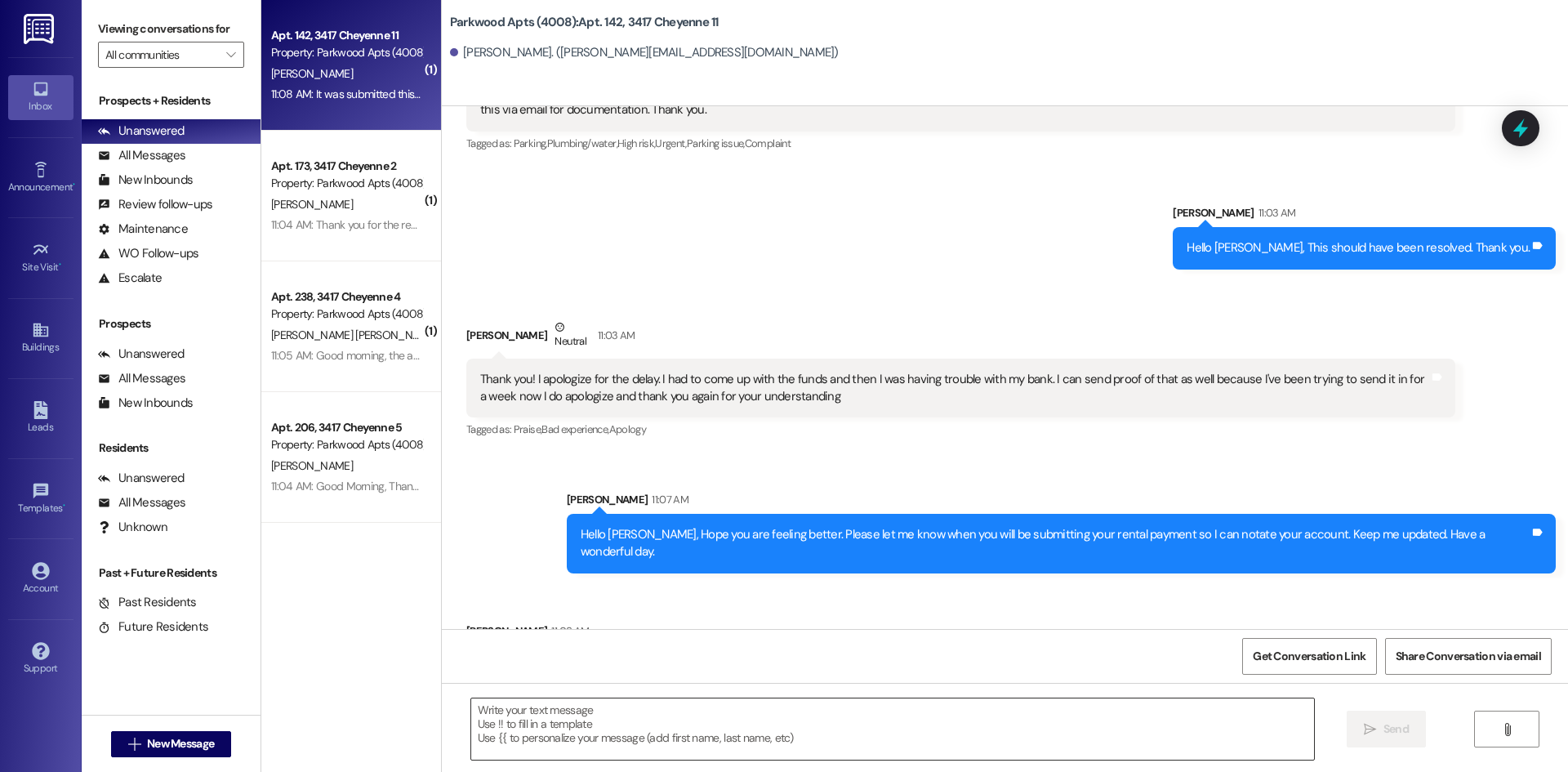
click at [613, 730] on textarea at bounding box center [892, 730] width 843 height 62
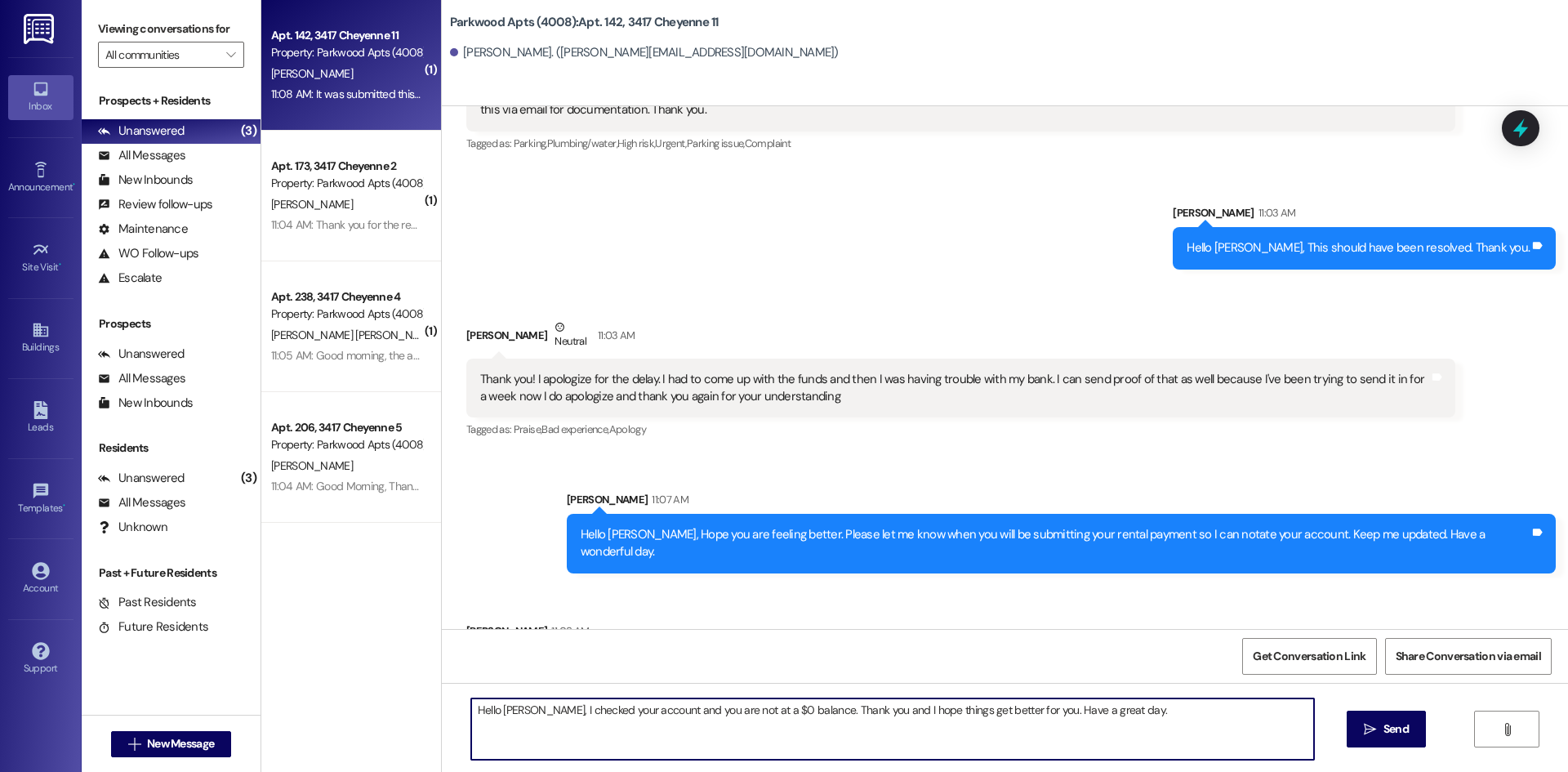
type textarea "Hello Ms. Lopez, I checked your account and you are not at a $0 balance. Thank …"
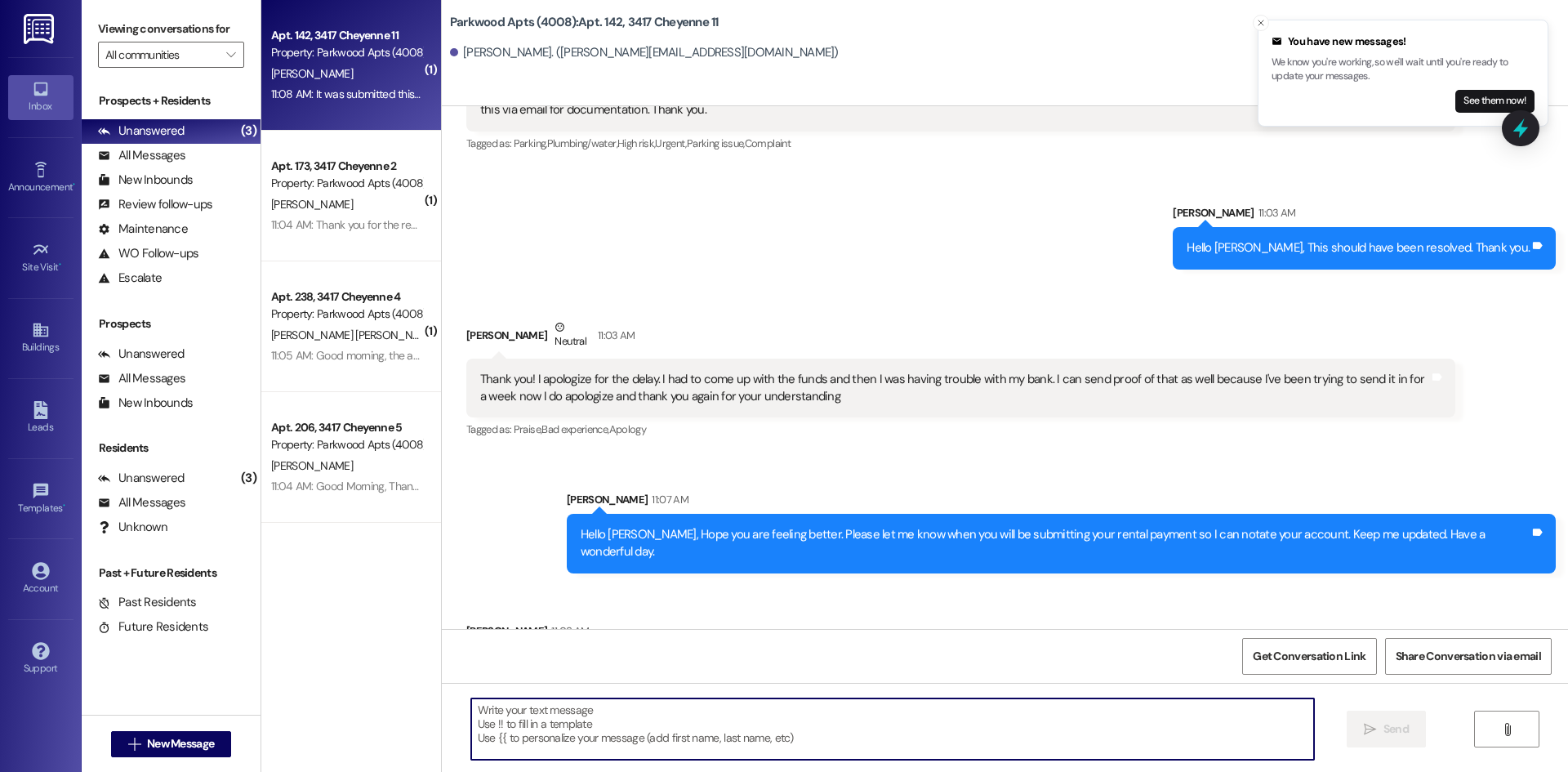
scroll to position [14195, 0]
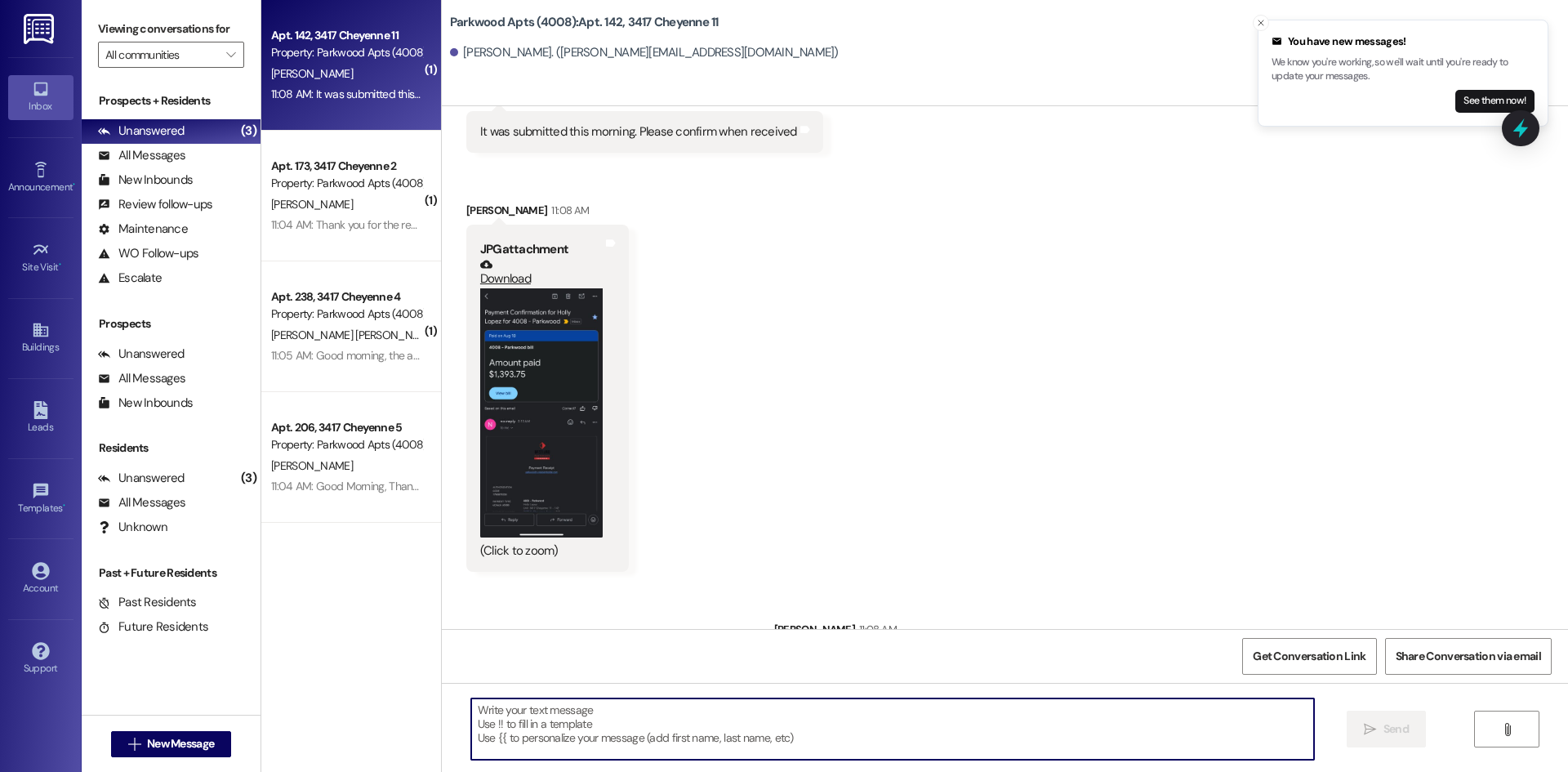
click at [1039, 732] on textarea at bounding box center [892, 730] width 843 height 62
type textarea "Now*"
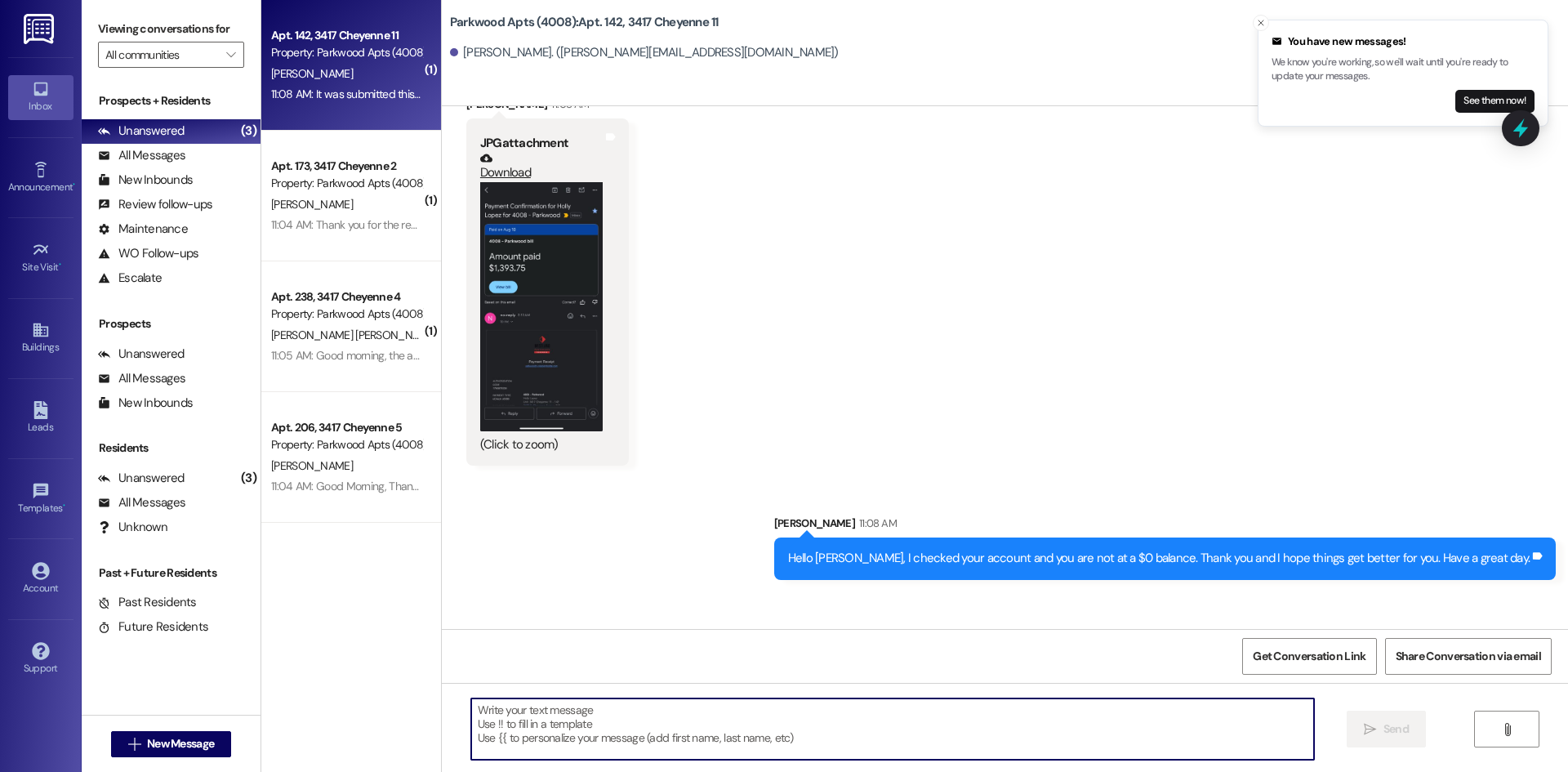
scroll to position [14309, 0]
